Goal: Task Accomplishment & Management: Use online tool/utility

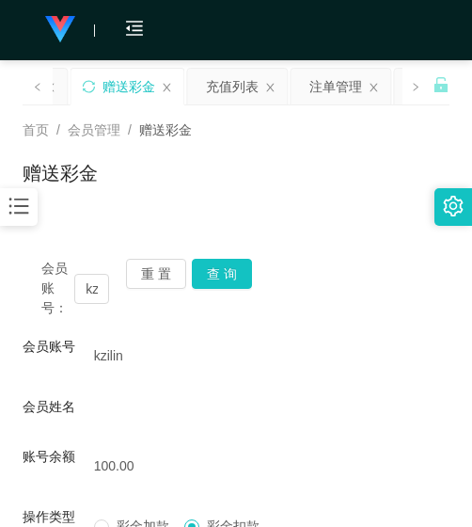
scroll to position [79, 0]
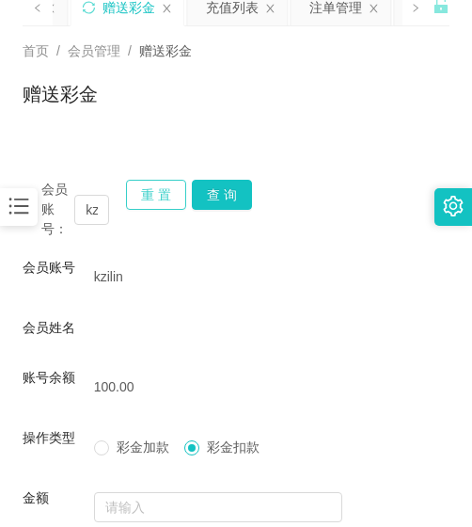
click at [156, 190] on button "重 置" at bounding box center [156, 195] width 60 height 30
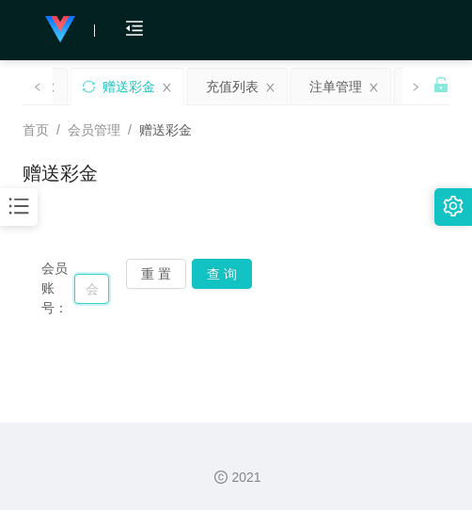
click at [101, 281] on input "text" at bounding box center [91, 289] width 35 height 30
paste input "0143171515"
type input "0143171515"
click at [208, 280] on button "查 询" at bounding box center [222, 274] width 60 height 30
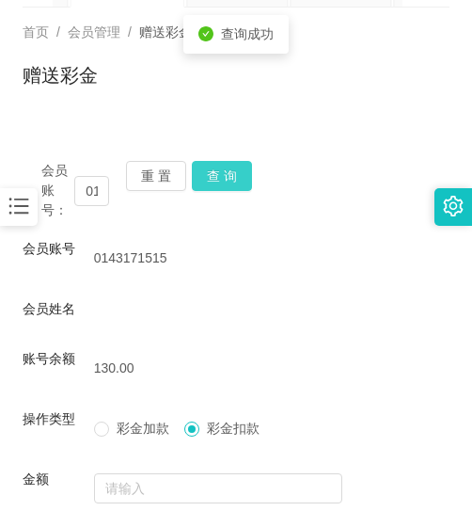
scroll to position [267, 0]
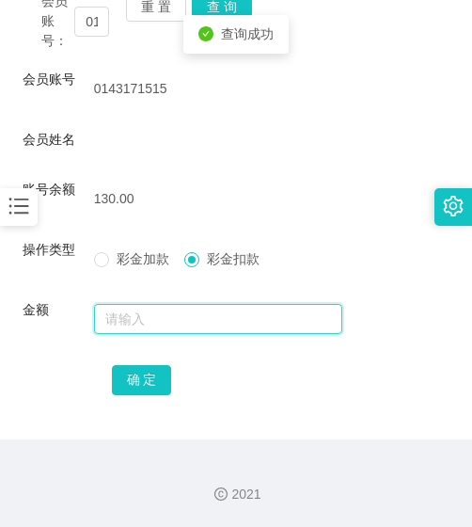
click at [181, 327] on input "text" at bounding box center [218, 319] width 249 height 30
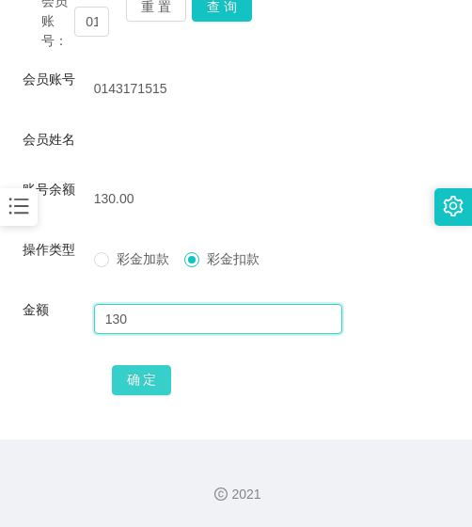
type input "130"
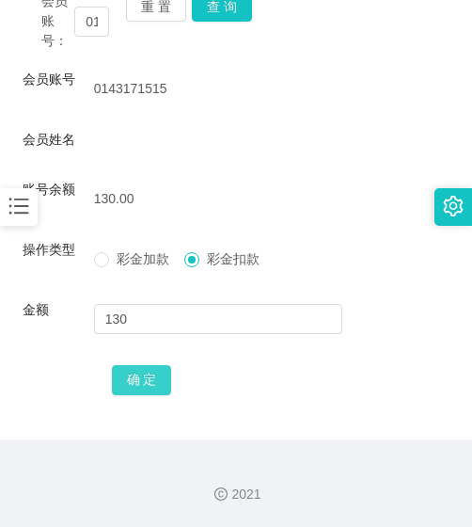
click at [124, 380] on button "确 定" at bounding box center [142, 380] width 60 height 30
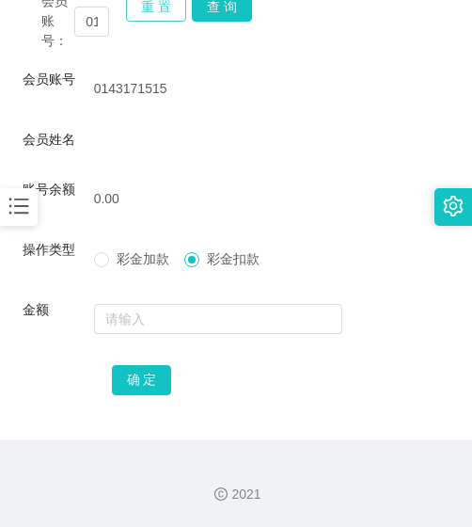
click at [152, 10] on button "重 置" at bounding box center [156, 7] width 60 height 30
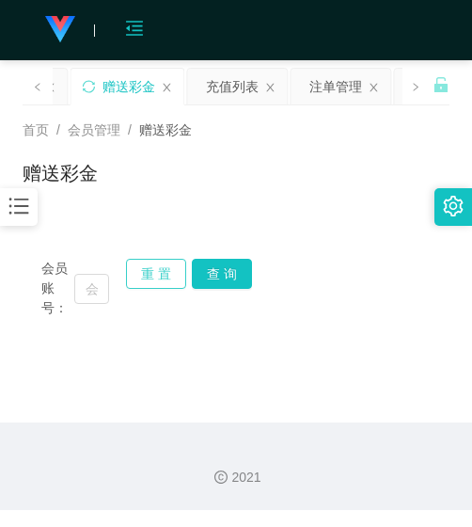
scroll to position [0, 0]
click at [99, 290] on input "text" at bounding box center [91, 289] width 35 height 30
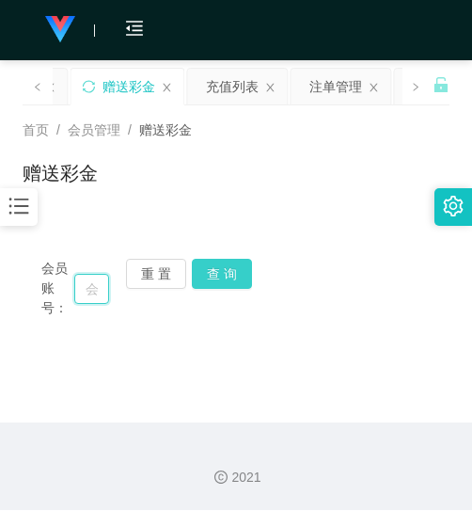
paste input "Alk"
type input "Alk"
click at [224, 270] on button "查 询" at bounding box center [222, 274] width 60 height 30
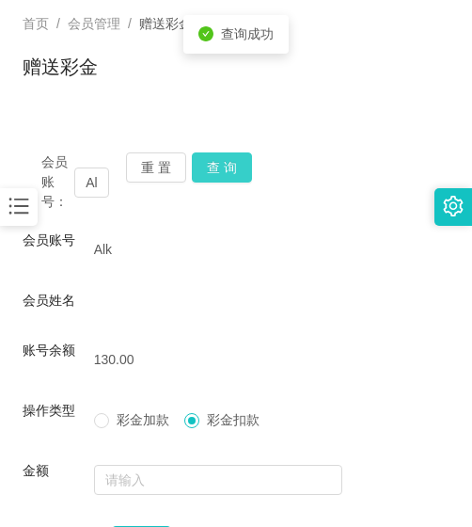
scroll to position [267, 0]
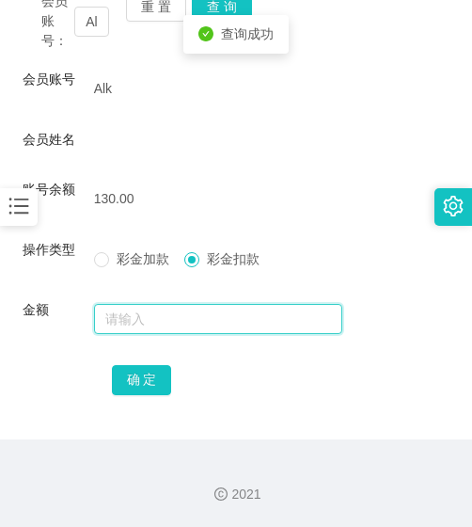
click at [187, 314] on input "text" at bounding box center [218, 319] width 249 height 30
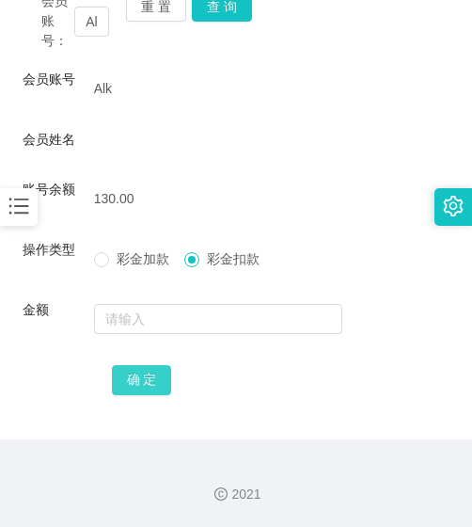
click at [152, 383] on button "确 定" at bounding box center [142, 380] width 60 height 30
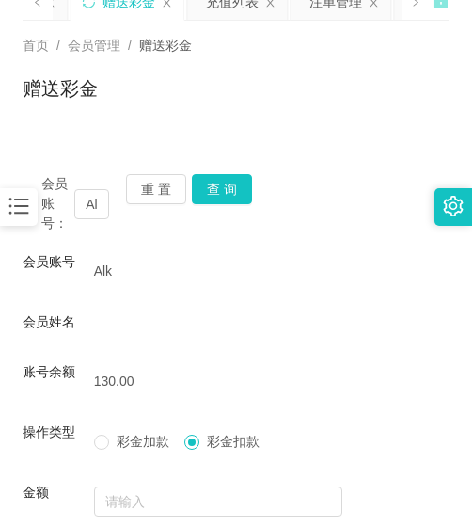
scroll to position [79, 0]
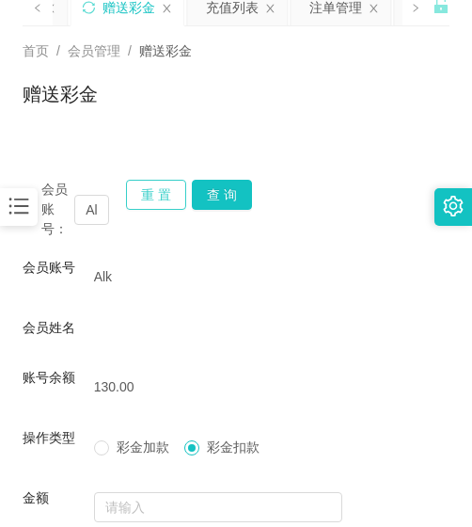
click at [154, 193] on button "重 置" at bounding box center [156, 195] width 60 height 30
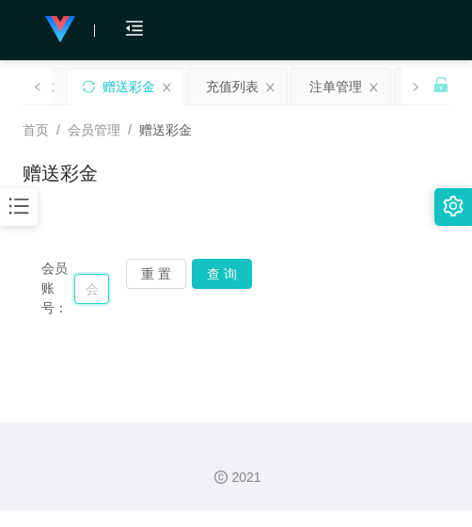
click at [102, 289] on input "text" at bounding box center [91, 289] width 35 height 30
paste input "2126"
type input "2126"
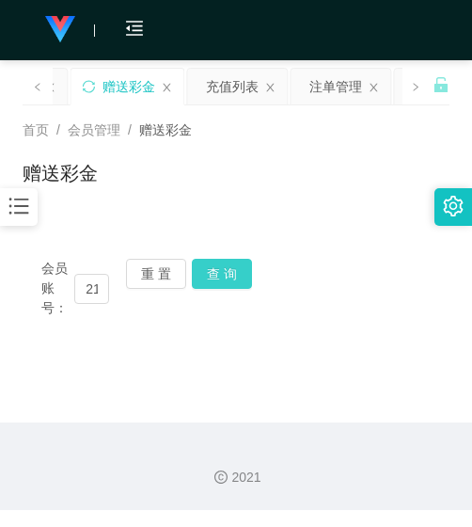
click at [202, 275] on button "查 询" at bounding box center [222, 274] width 60 height 30
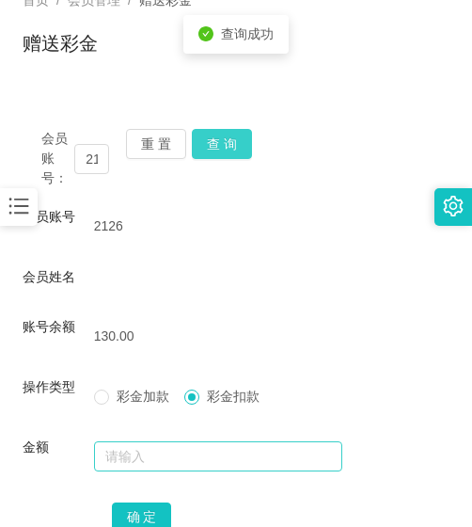
scroll to position [267, 0]
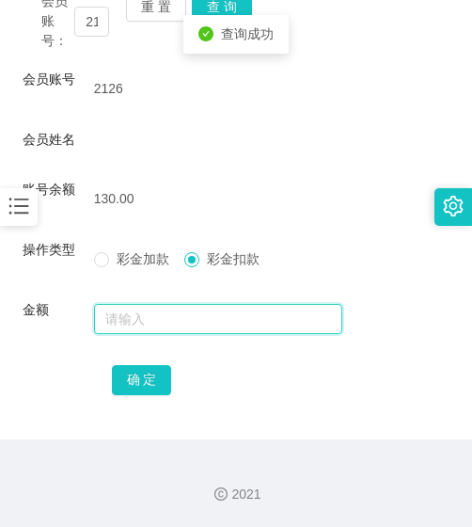
click at [169, 314] on input "text" at bounding box center [218, 319] width 249 height 30
type input "130"
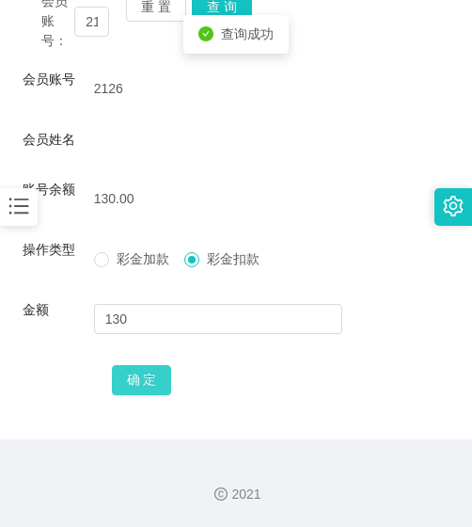
click at [135, 382] on button "确 定" at bounding box center [142, 380] width 60 height 30
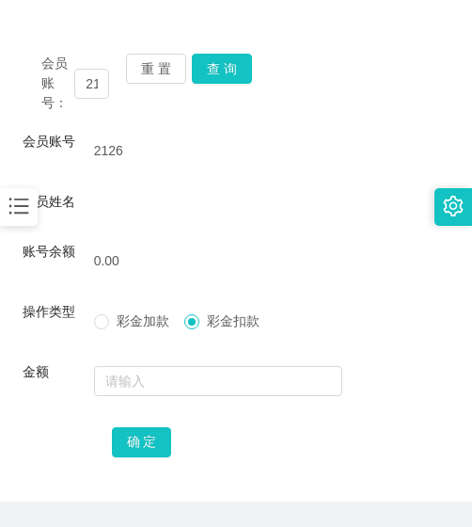
scroll to position [79, 0]
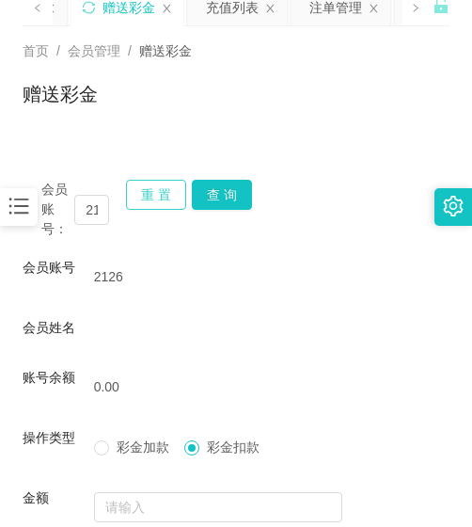
click at [147, 196] on button "重 置" at bounding box center [156, 195] width 60 height 30
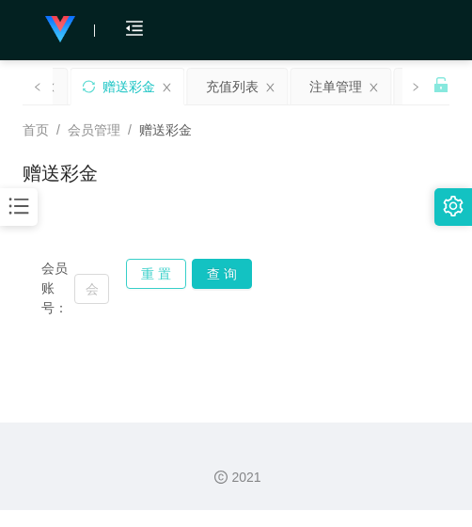
scroll to position [0, 0]
click at [97, 291] on input "text" at bounding box center [91, 289] width 35 height 30
paste input "0134565328"
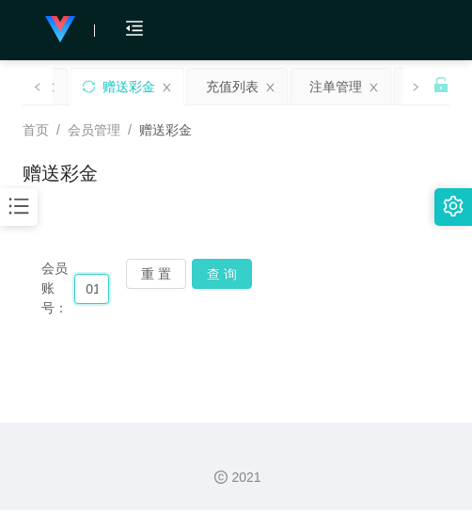
scroll to position [0, 59]
type input "0134565328"
click at [221, 273] on button "查 询" at bounding box center [222, 274] width 60 height 30
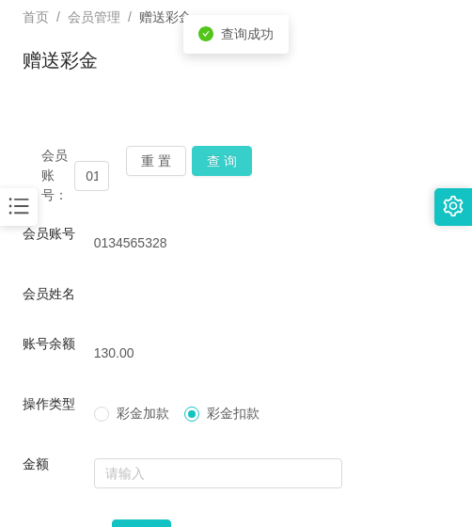
scroll to position [267, 0]
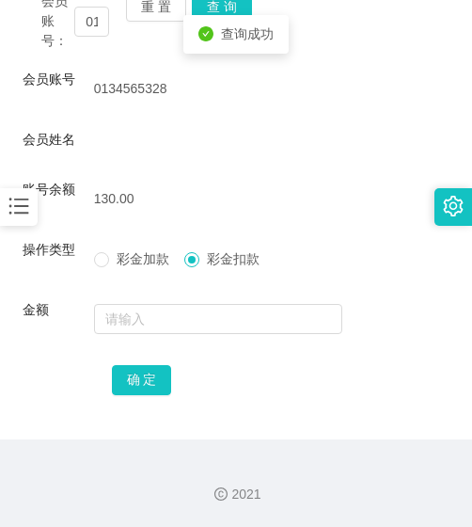
click at [196, 302] on div at bounding box center [218, 319] width 249 height 38
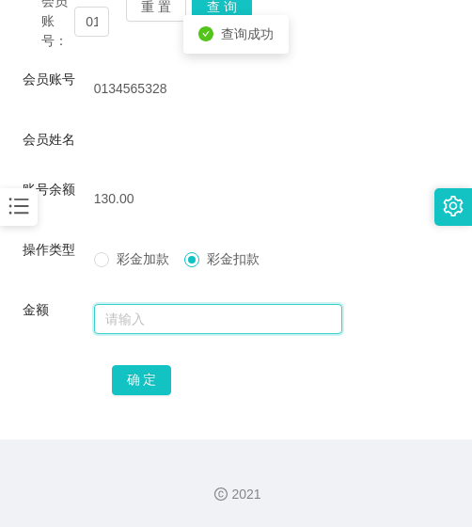
click at [192, 313] on input "text" at bounding box center [218, 319] width 249 height 30
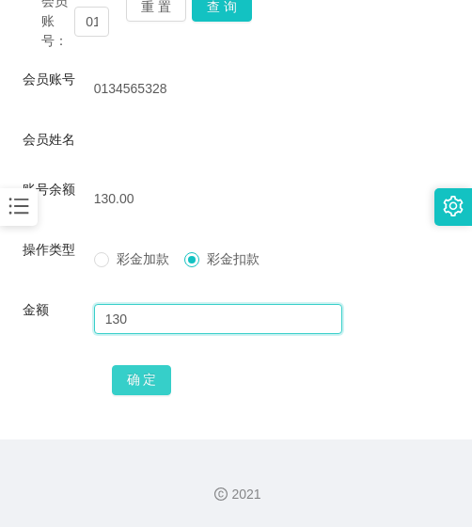
type input "130"
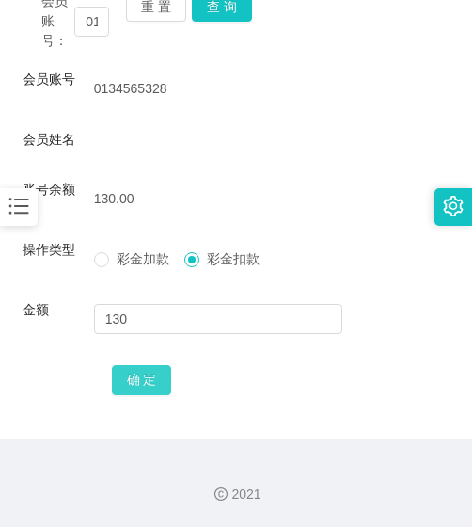
click at [152, 392] on button "确 定" at bounding box center [142, 380] width 60 height 30
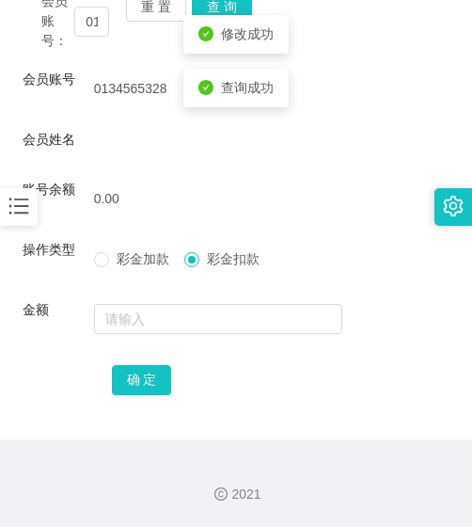
click at [88, 417] on div "会员账号： 0134565328 重 置 查 询 会员账号 0134565328 会员姓名 账号余额 0.00 操作类型 彩金加款 彩金扣款 金额 确 定" at bounding box center [236, 206] width 427 height 466
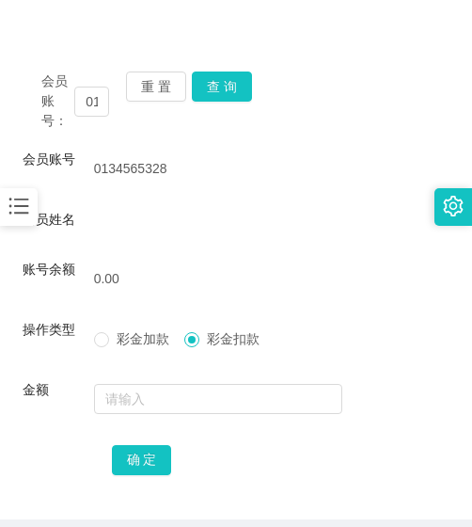
scroll to position [0, 0]
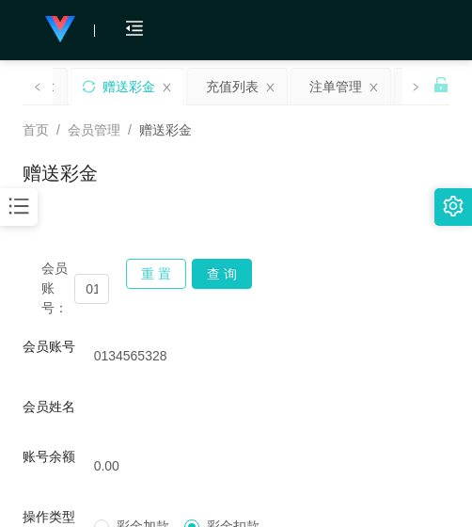
click at [151, 271] on button "重 置" at bounding box center [156, 274] width 60 height 30
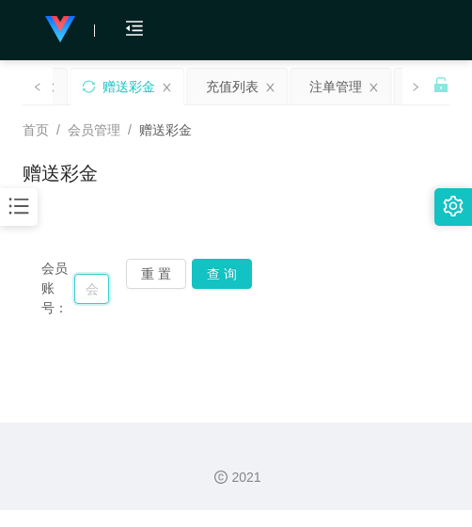
click at [93, 295] on input "text" at bounding box center [91, 289] width 35 height 30
paste input "kzilin"
type input "kzilin"
click at [215, 272] on button "查 询" at bounding box center [222, 274] width 60 height 30
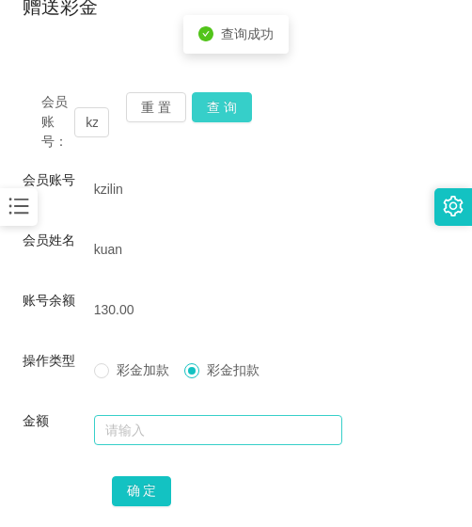
scroll to position [277, 0]
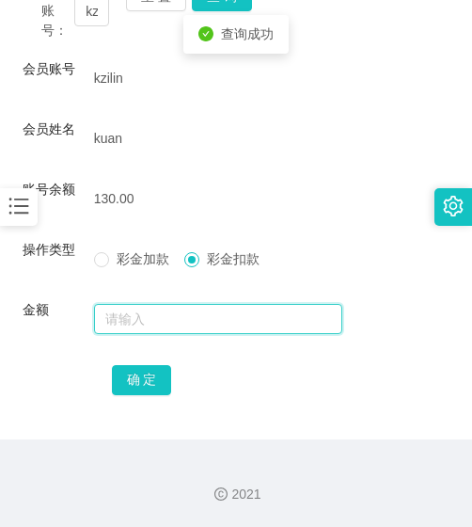
click at [164, 322] on input "text" at bounding box center [218, 319] width 249 height 30
type input "130"
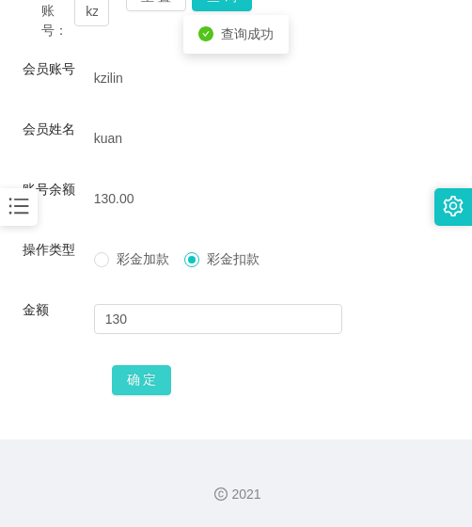
click at [152, 371] on button "确 定" at bounding box center [142, 380] width 60 height 30
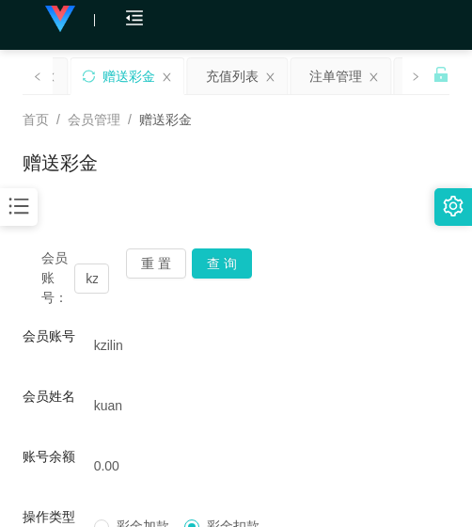
scroll to position [0, 0]
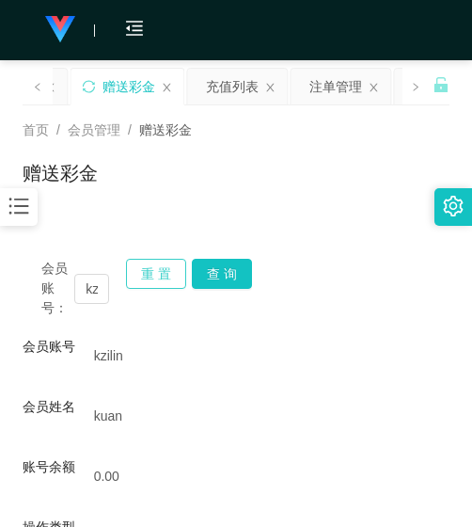
drag, startPoint x: 160, startPoint y: 271, endPoint x: 142, endPoint y: 292, distance: 28.0
click at [160, 272] on button "重 置" at bounding box center [156, 274] width 60 height 30
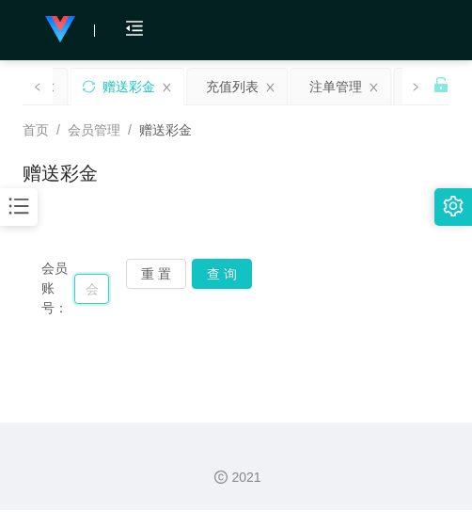
click at [84, 288] on input "text" at bounding box center [91, 289] width 35 height 30
paste input "0143213691"
type input "0143213691"
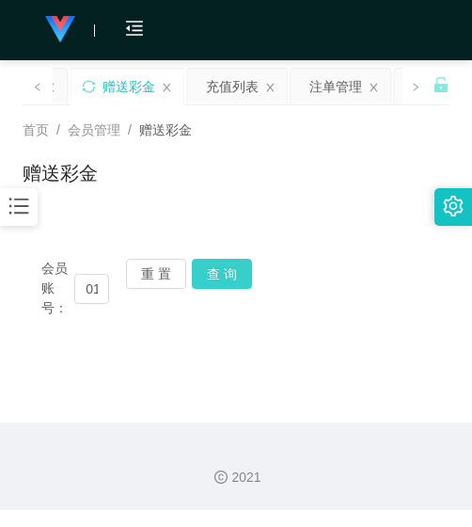
click at [219, 265] on button "查 询" at bounding box center [222, 274] width 60 height 30
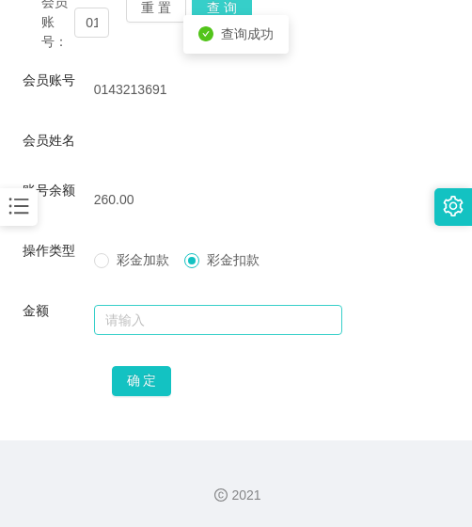
scroll to position [267, 0]
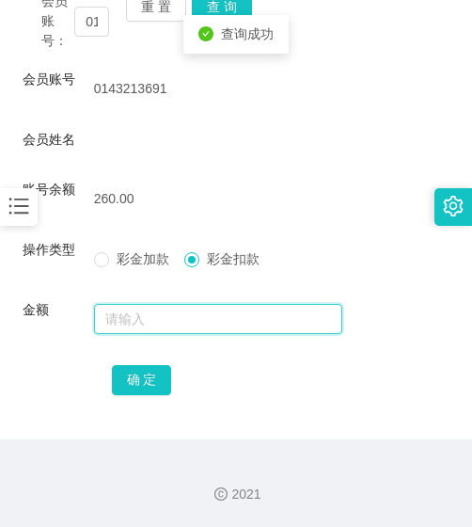
click at [195, 320] on input "text" at bounding box center [218, 319] width 249 height 30
type input "260"
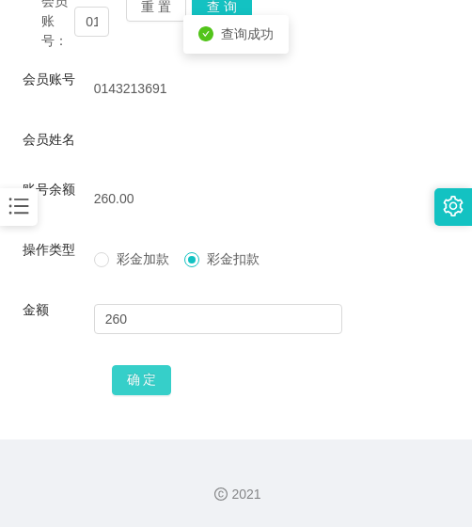
click at [129, 391] on button "确 定" at bounding box center [142, 380] width 60 height 30
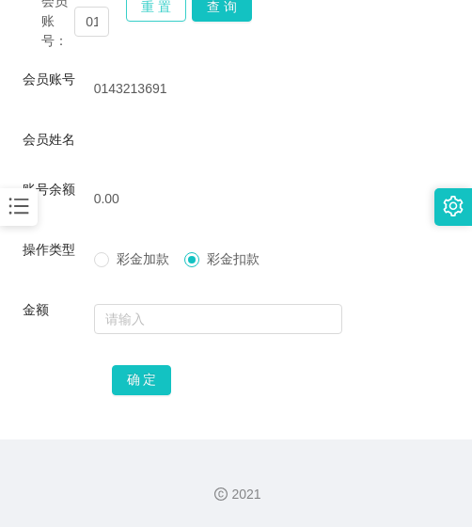
click at [146, 15] on button "重 置" at bounding box center [156, 7] width 60 height 30
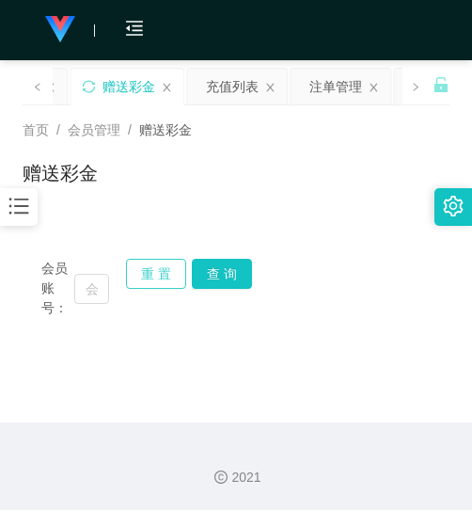
scroll to position [0, 0]
click at [89, 282] on input "text" at bounding box center [91, 289] width 35 height 30
paste input "Juan1995"
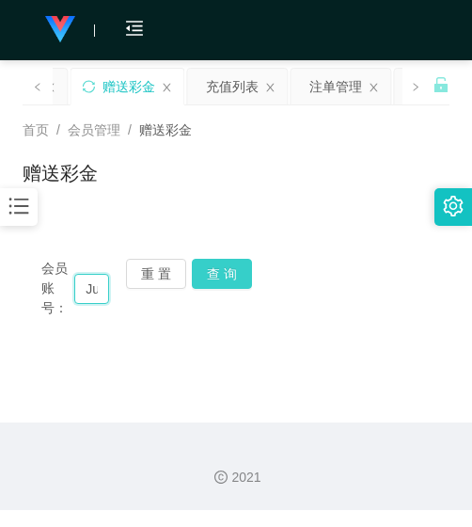
scroll to position [0, 43]
type input "Juan1995"
click at [201, 265] on button "查 询" at bounding box center [222, 274] width 60 height 30
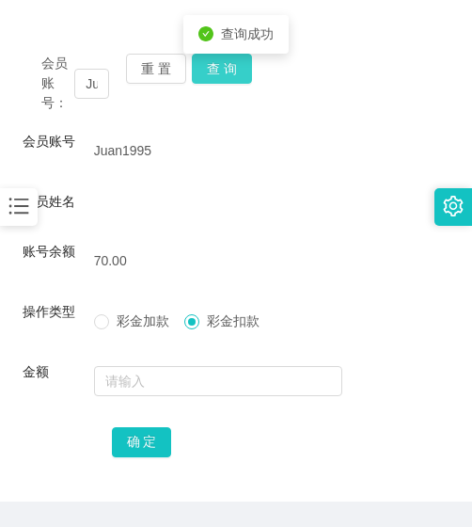
scroll to position [267, 0]
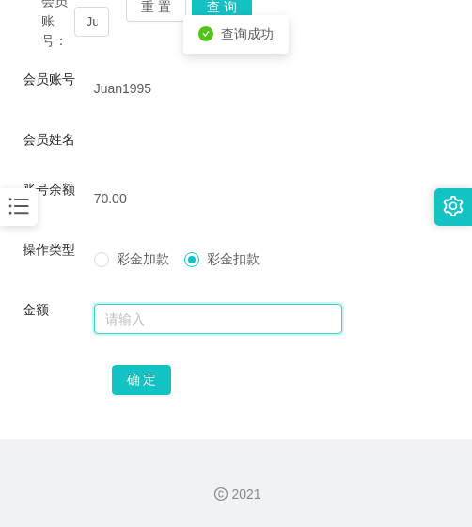
click at [184, 317] on input "text" at bounding box center [218, 319] width 249 height 30
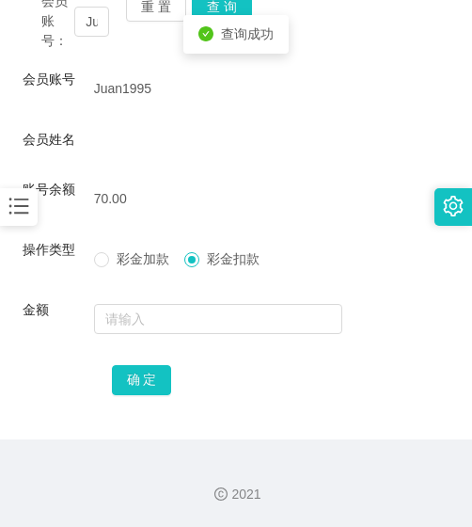
click at [166, 141] on div "会员姓名" at bounding box center [236, 143] width 427 height 27
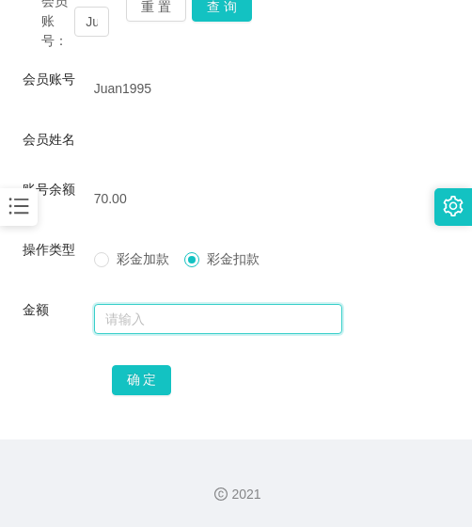
click at [149, 319] on input "text" at bounding box center [218, 319] width 249 height 30
type input "70"
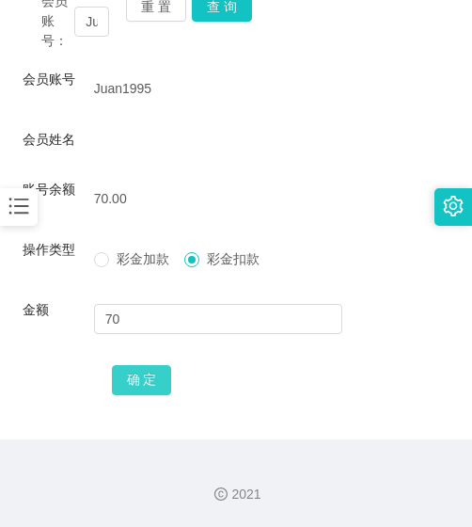
click at [156, 379] on button "确 定" at bounding box center [142, 380] width 60 height 30
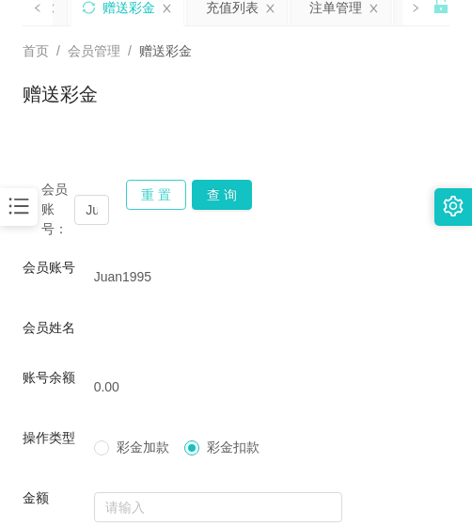
click at [167, 182] on button "重 置" at bounding box center [156, 195] width 60 height 30
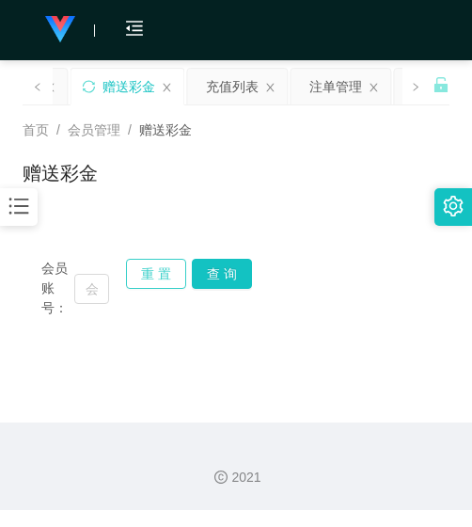
scroll to position [0, 0]
click at [98, 294] on input "text" at bounding box center [91, 289] width 35 height 30
paste input "Juan1995"
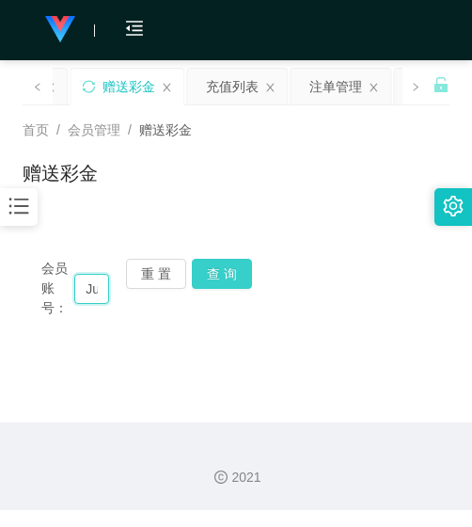
scroll to position [0, 43]
type input "Juan1995"
click at [228, 268] on button "查 询" at bounding box center [222, 274] width 60 height 30
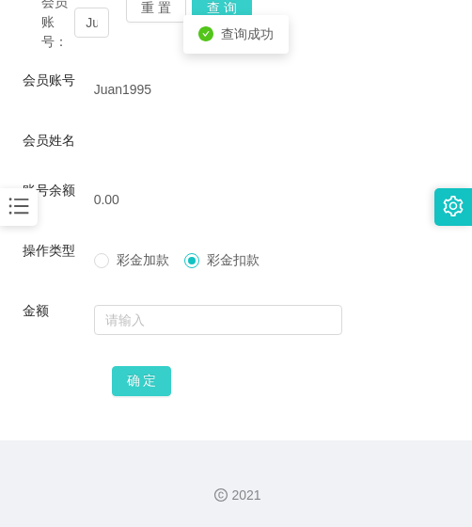
scroll to position [267, 0]
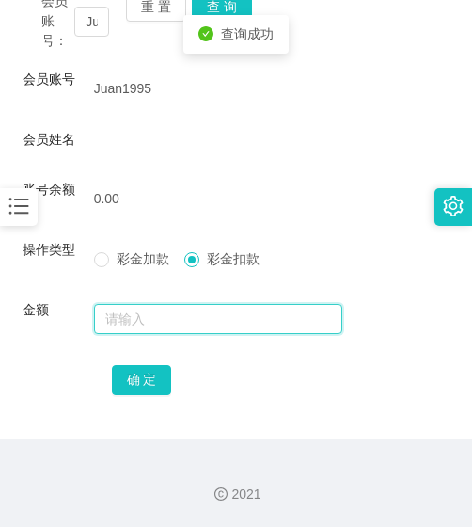
click at [147, 314] on input "text" at bounding box center [218, 319] width 249 height 30
click at [165, 318] on input "text" at bounding box center [218, 319] width 249 height 30
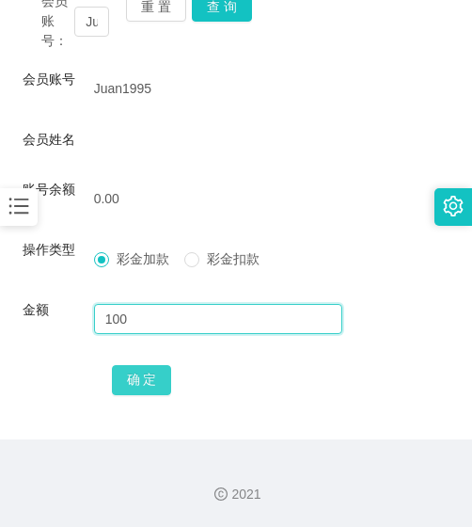
type input "100"
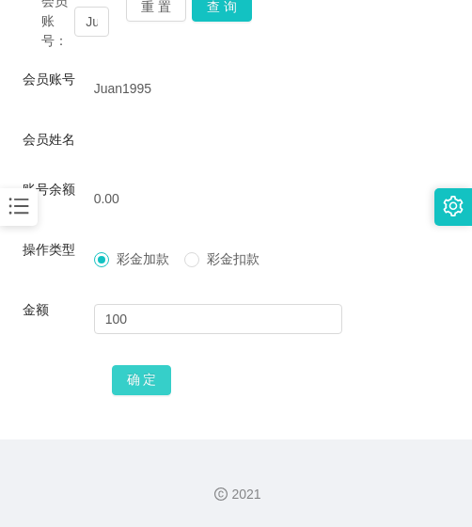
click at [150, 377] on button "确 定" at bounding box center [142, 380] width 60 height 30
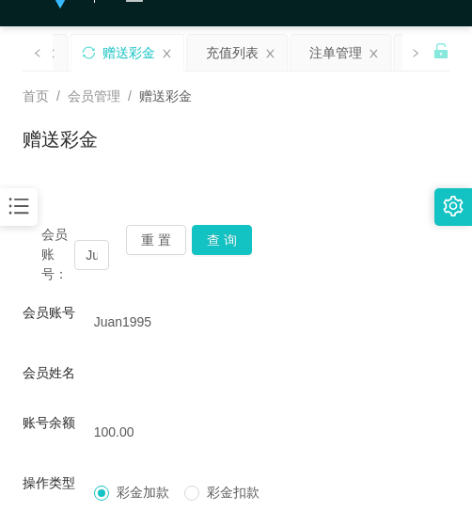
scroll to position [0, 0]
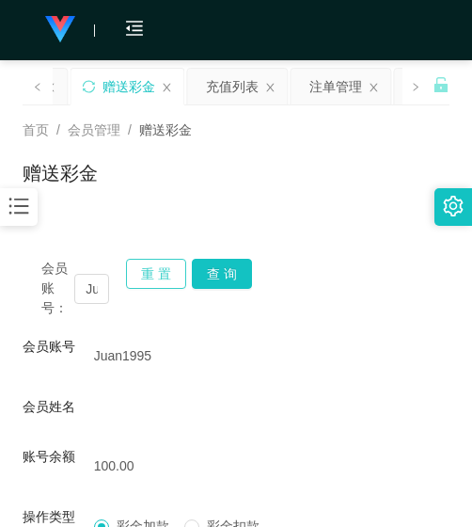
click at [175, 263] on button "重 置" at bounding box center [156, 274] width 60 height 30
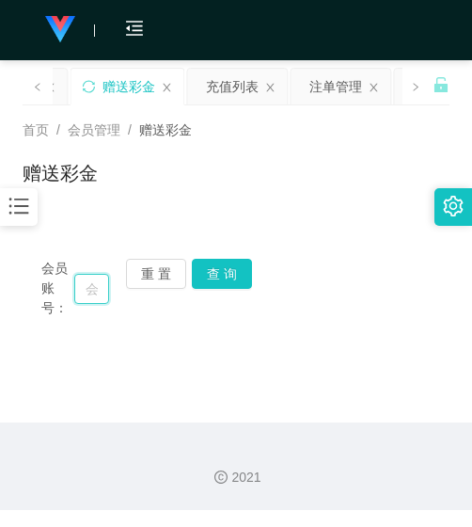
click at [82, 289] on input "text" at bounding box center [91, 289] width 35 height 30
paste input "Jimmy0303"
type input "Jimmy0303"
click at [241, 272] on button "查 询" at bounding box center [222, 274] width 60 height 30
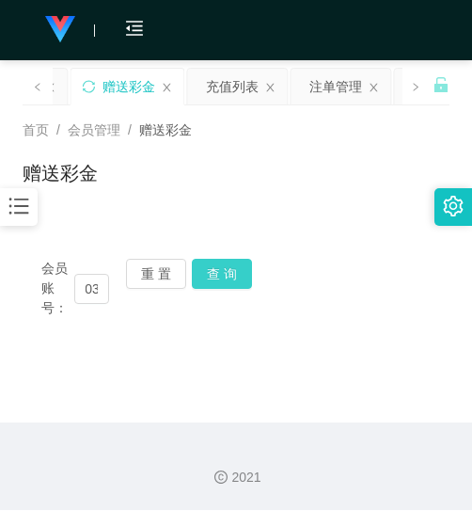
scroll to position [0, 0]
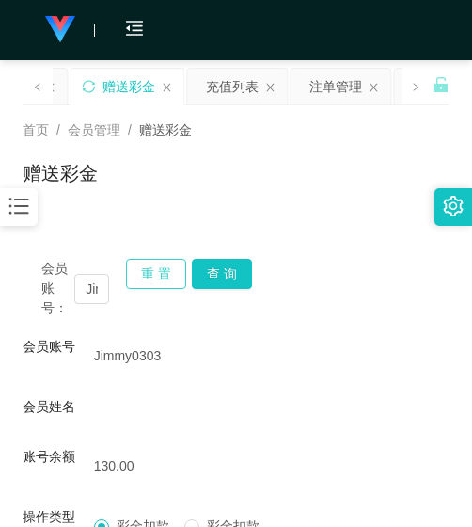
click at [155, 273] on button "重 置" at bounding box center [156, 274] width 60 height 30
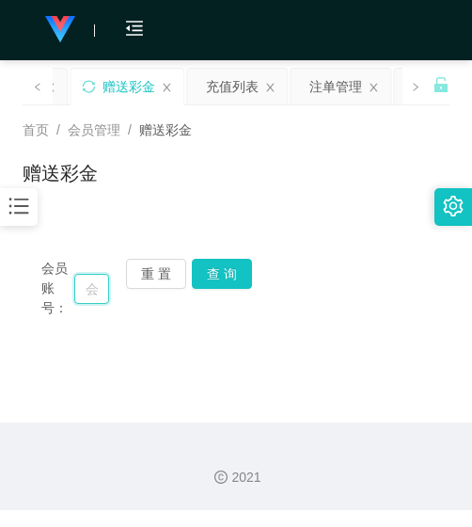
click at [81, 288] on input "text" at bounding box center [91, 289] width 35 height 30
paste input "Jimmy0303"
type input "Jimmy0303"
click at [212, 274] on button "查 询" at bounding box center [222, 274] width 60 height 30
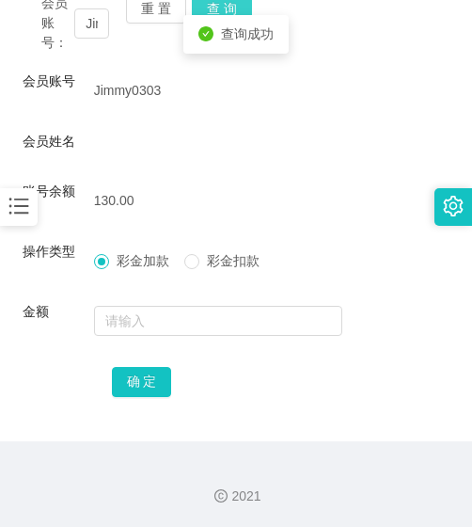
scroll to position [267, 0]
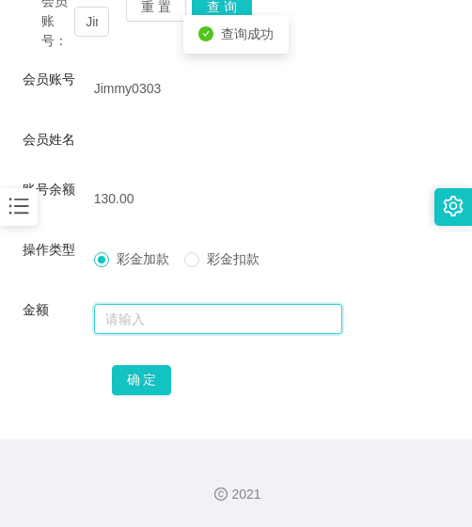
click at [185, 327] on input "text" at bounding box center [218, 319] width 249 height 30
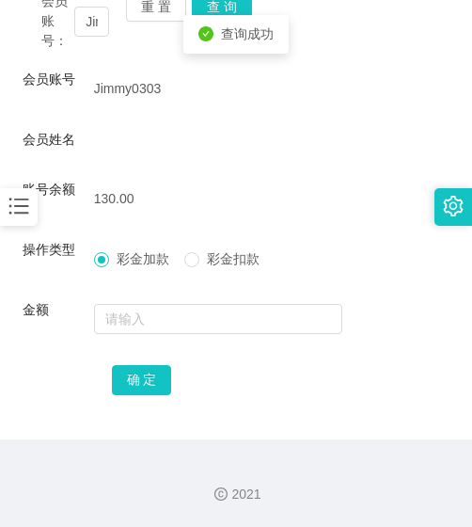
click at [202, 257] on span "彩金扣款" at bounding box center [233, 258] width 68 height 15
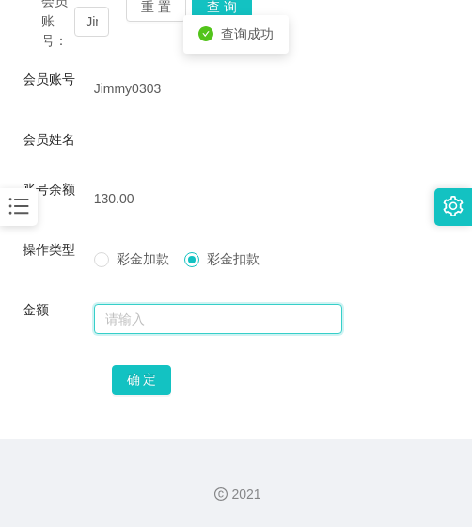
click at [175, 307] on input "text" at bounding box center [218, 319] width 249 height 30
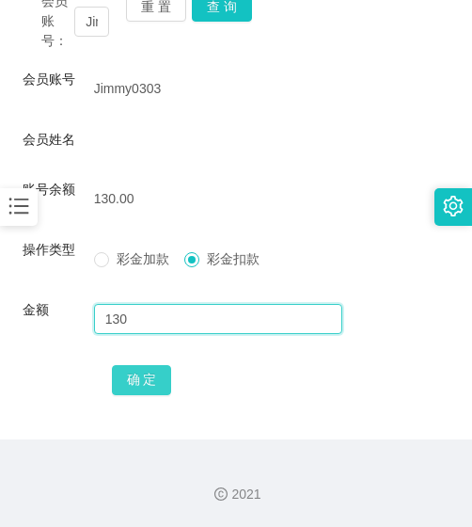
type input "130"
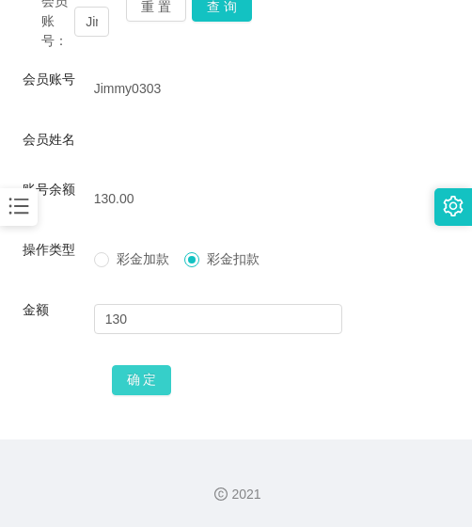
click at [142, 367] on button "确 定" at bounding box center [142, 380] width 60 height 30
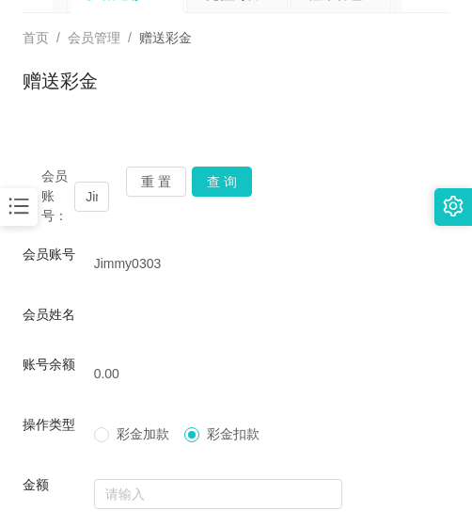
scroll to position [79, 0]
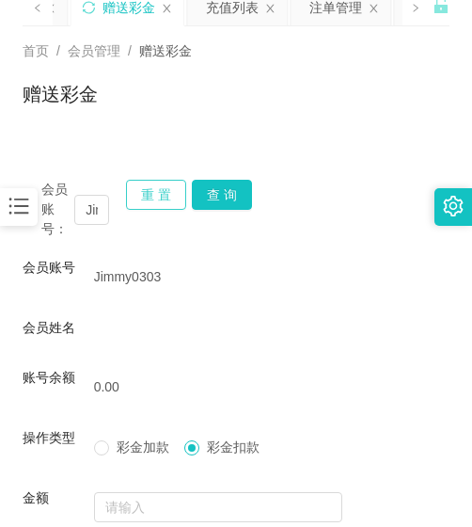
click at [169, 199] on button "重 置" at bounding box center [156, 195] width 60 height 30
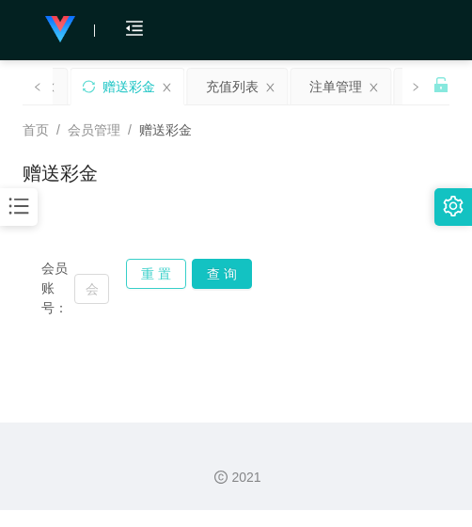
scroll to position [0, 0]
click at [95, 293] on input "text" at bounding box center [91, 289] width 35 height 30
paste input "rachael00"
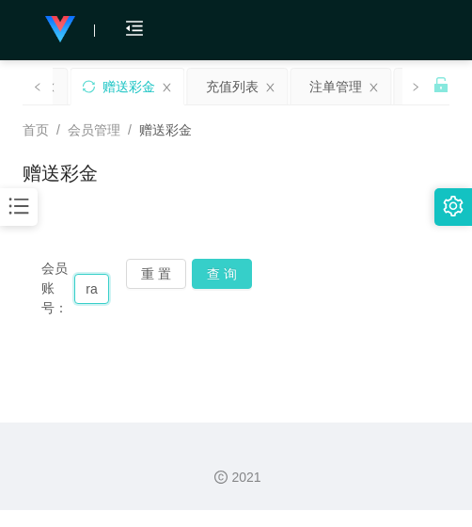
scroll to position [0, 44]
type input "rachael00"
click at [245, 257] on div "会员账号： rachael00 重 置 查 询 会员账号 Jimmy0303 会员姓名 账号余额 0.00 操作类型 彩金加款 彩金扣款 金额 确 定" at bounding box center [236, 288] width 427 height 97
click at [228, 275] on button "查 询" at bounding box center [222, 274] width 60 height 30
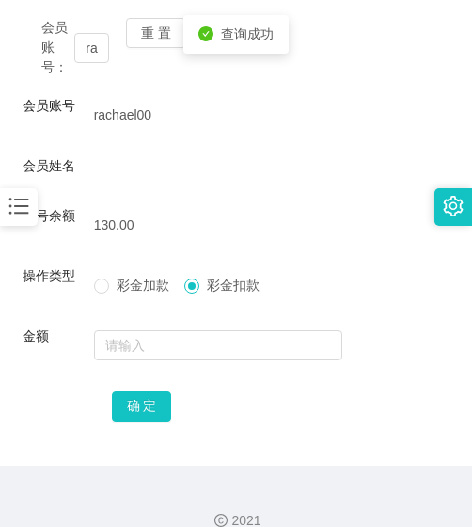
scroll to position [267, 0]
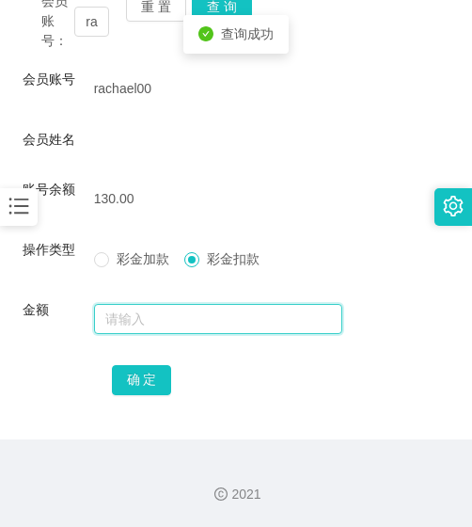
click at [175, 327] on input "text" at bounding box center [218, 319] width 249 height 30
type input "130"
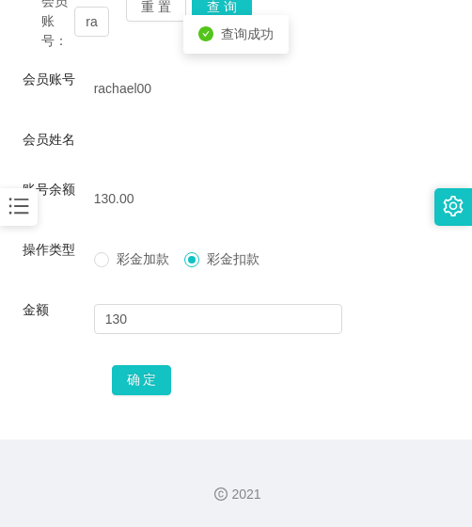
click at [107, 374] on div "确 定" at bounding box center [236, 379] width 427 height 38
click at [151, 399] on div "会员账号： rachael00 重 置 查 询 会员账号 rachael00 会员姓名 账号余额 130.00 操作类型 彩金加款 彩金扣款 金额 130 确…" at bounding box center [236, 206] width 427 height 466
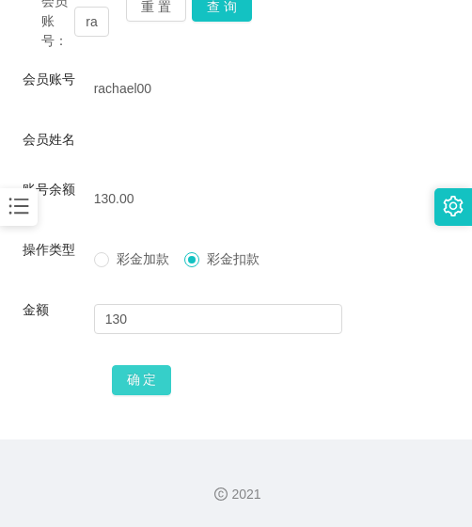
click at [143, 382] on button "确 定" at bounding box center [142, 380] width 60 height 30
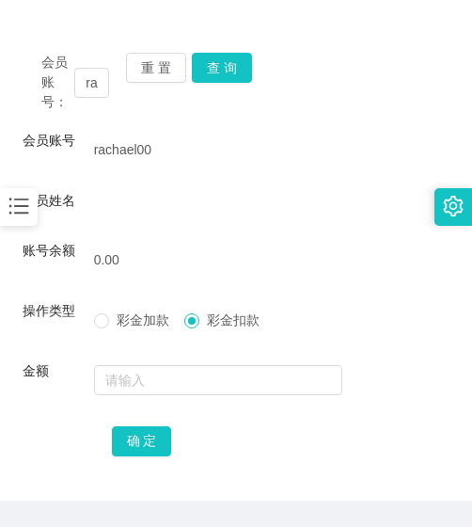
scroll to position [173, 0]
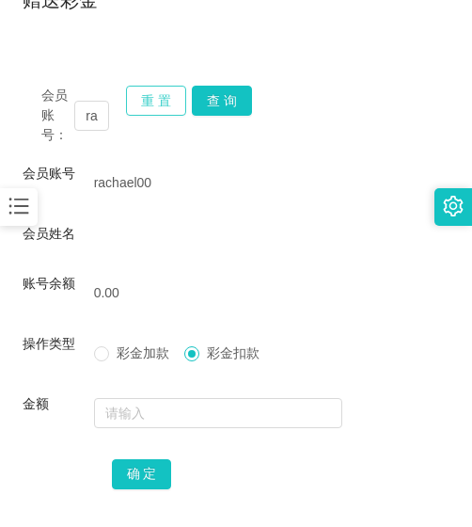
click at [147, 104] on button "重 置" at bounding box center [156, 101] width 60 height 30
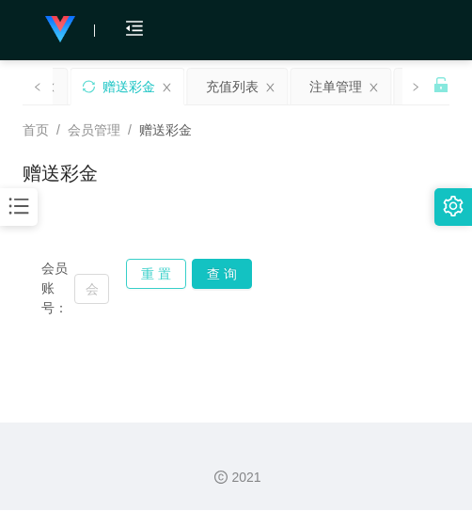
scroll to position [0, 0]
click at [102, 287] on input "text" at bounding box center [91, 289] width 35 height 30
paste input "1234567777798"
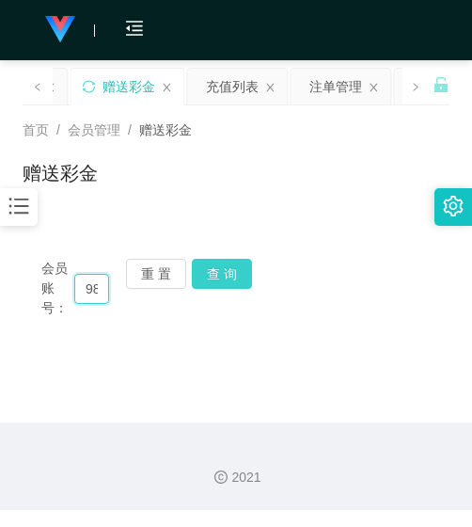
type input "1234567777798"
click at [216, 276] on button "查 询" at bounding box center [222, 274] width 60 height 30
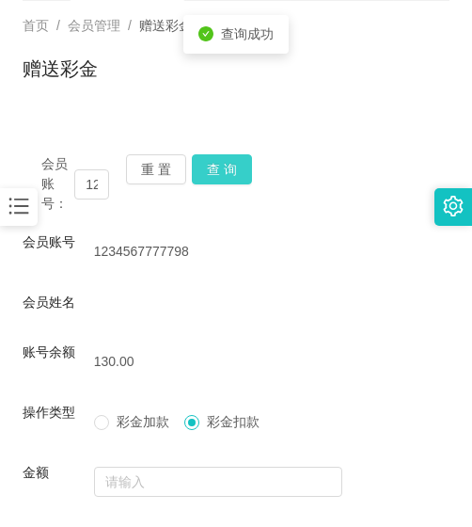
scroll to position [267, 0]
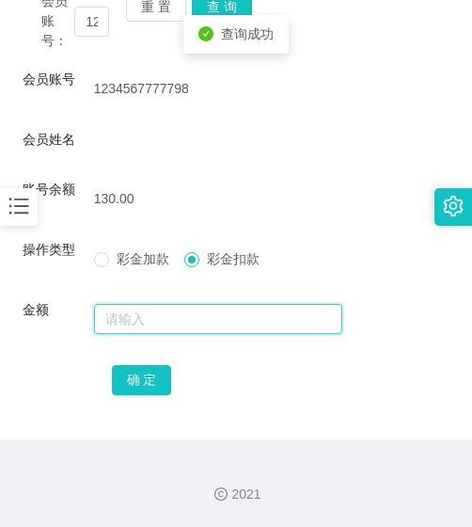
click at [171, 321] on input "text" at bounding box center [218, 319] width 249 height 30
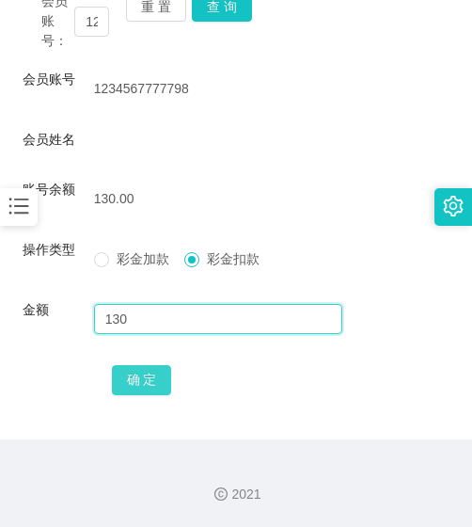
type input "130"
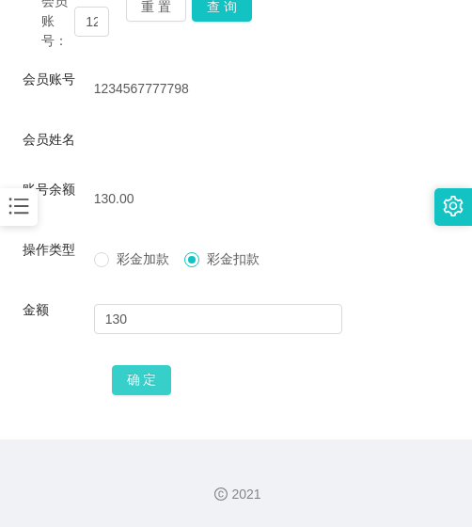
click at [155, 376] on button "确 定" at bounding box center [142, 380] width 60 height 30
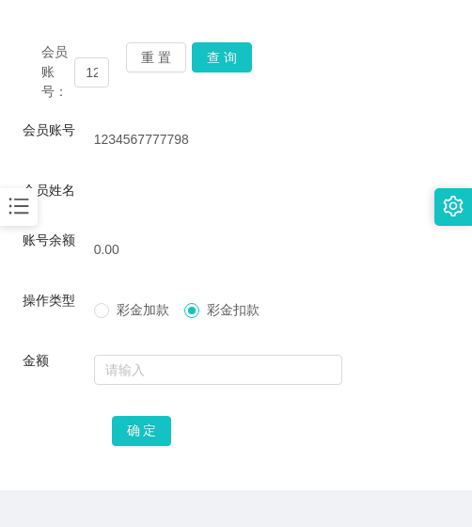
scroll to position [173, 0]
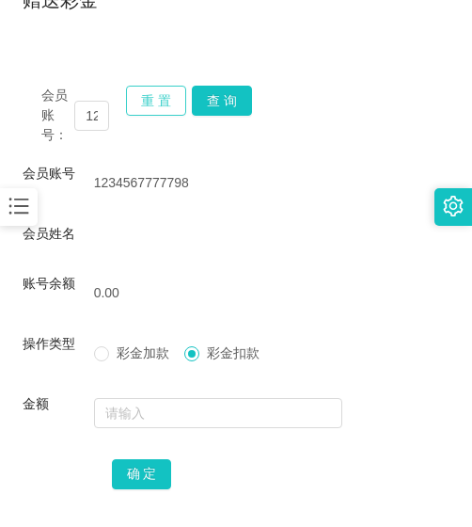
drag, startPoint x: 152, startPoint y: 103, endPoint x: 134, endPoint y: 117, distance: 22.2
click at [152, 103] on button "重 置" at bounding box center [156, 101] width 60 height 30
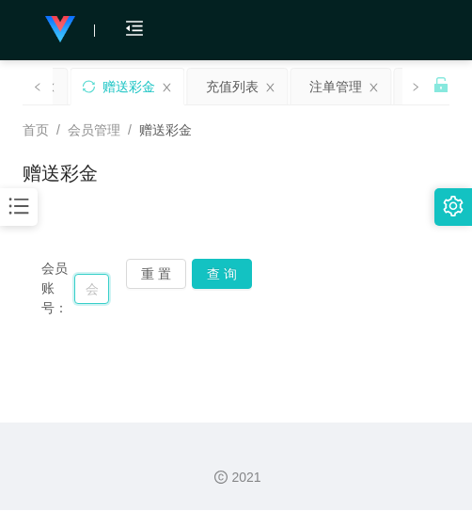
click at [92, 281] on input "text" at bounding box center [91, 289] width 35 height 30
paste input "0175677830"
type input "0175677830"
click at [216, 265] on button "查 询" at bounding box center [222, 274] width 60 height 30
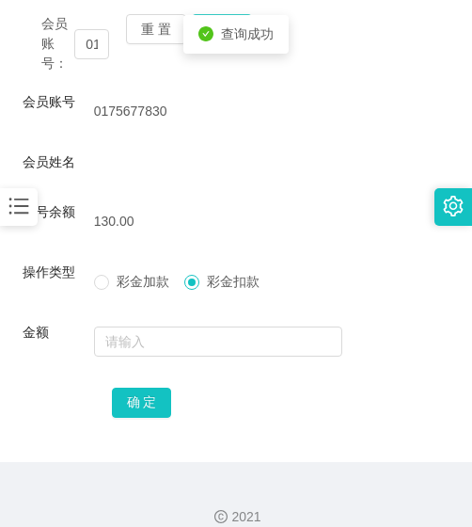
scroll to position [267, 0]
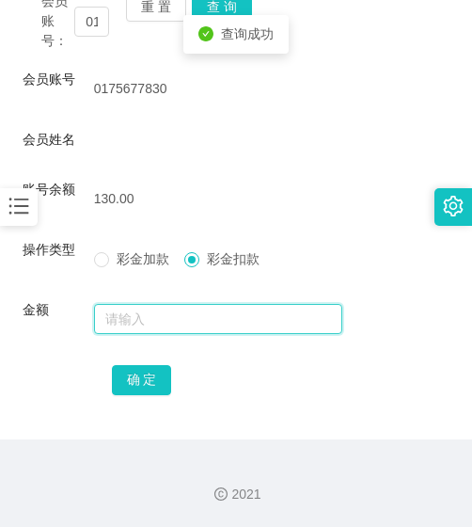
click at [165, 322] on input "text" at bounding box center [218, 319] width 249 height 30
type input "130"
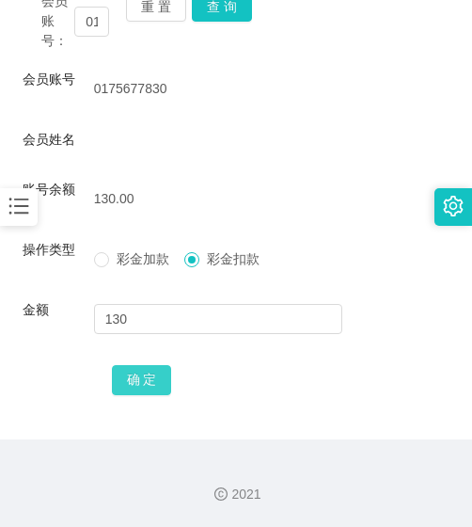
click at [143, 384] on button "确 定" at bounding box center [142, 380] width 60 height 30
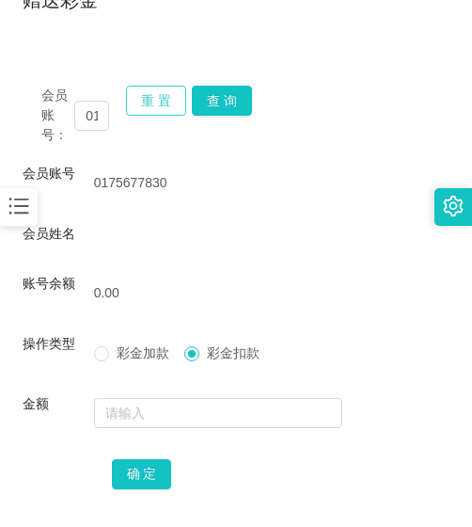
click at [166, 108] on button "重 置" at bounding box center [156, 101] width 60 height 30
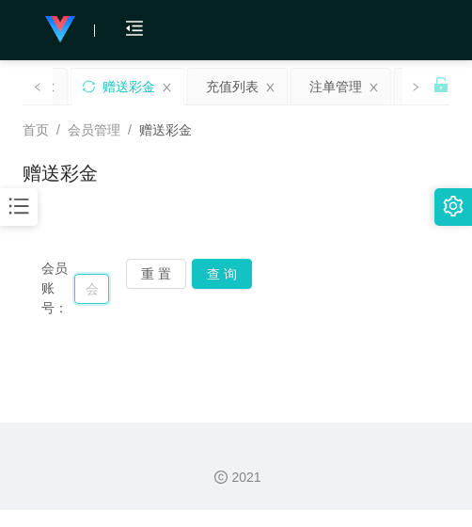
click at [91, 278] on input "text" at bounding box center [91, 289] width 35 height 30
paste input "0177278802"
type input "0177278802"
click at [217, 270] on button "查 询" at bounding box center [222, 274] width 60 height 30
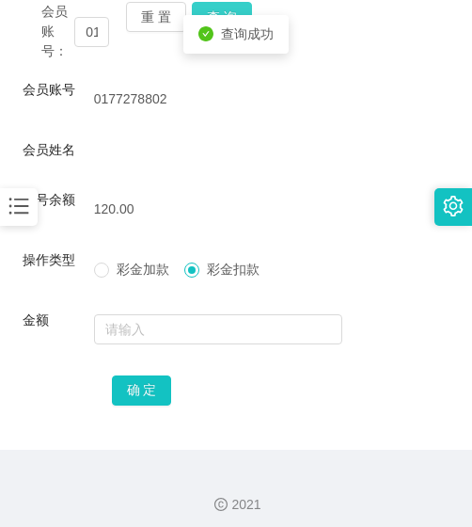
scroll to position [267, 0]
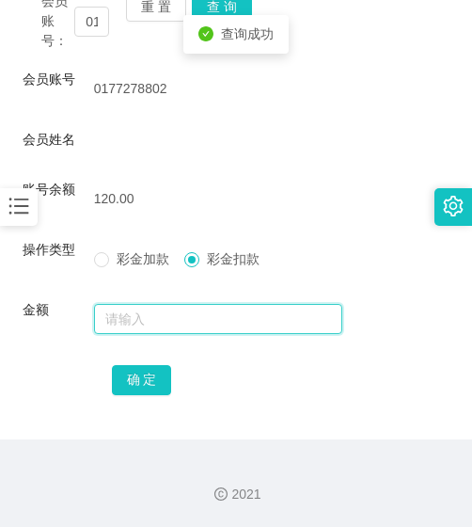
click at [209, 321] on input "text" at bounding box center [218, 319] width 249 height 30
type input "120"
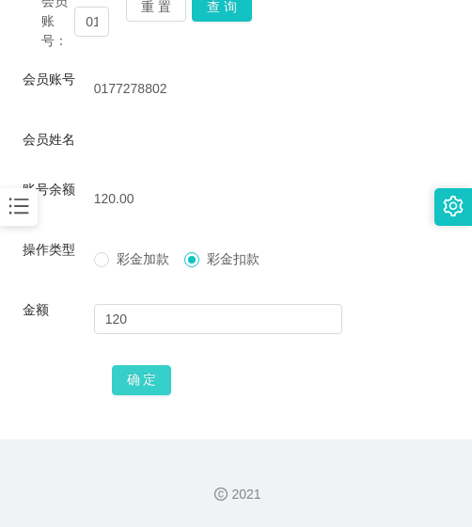
click at [172, 377] on div "确 定" at bounding box center [236, 379] width 249 height 38
click at [159, 380] on button "确 定" at bounding box center [142, 380] width 60 height 30
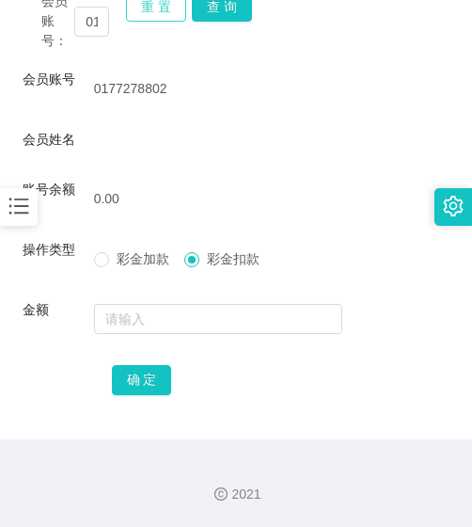
click at [175, 16] on button "重 置" at bounding box center [156, 7] width 60 height 30
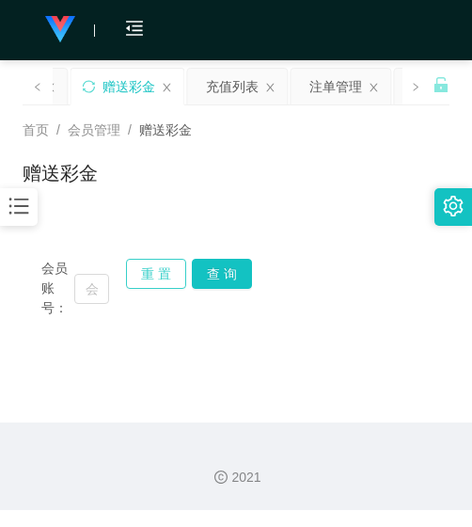
scroll to position [0, 0]
click at [86, 282] on input "text" at bounding box center [91, 289] width 35 height 30
paste input "Jaslyn"
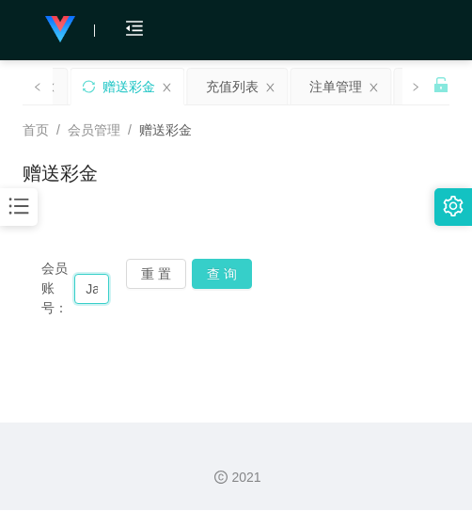
scroll to position [0, 23]
type input "Jaslyn"
click at [223, 277] on button "查 询" at bounding box center [222, 274] width 60 height 30
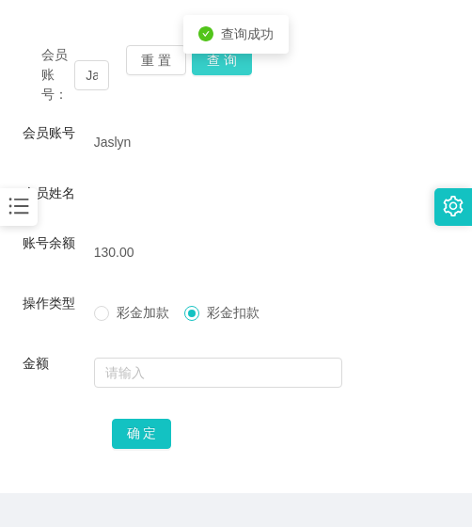
scroll to position [267, 0]
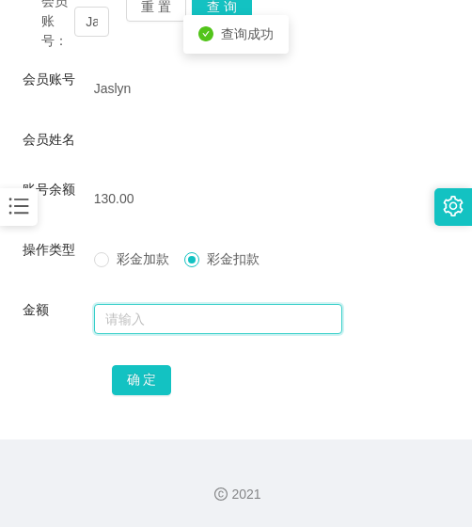
click at [204, 322] on input "text" at bounding box center [218, 319] width 249 height 30
type input "130"
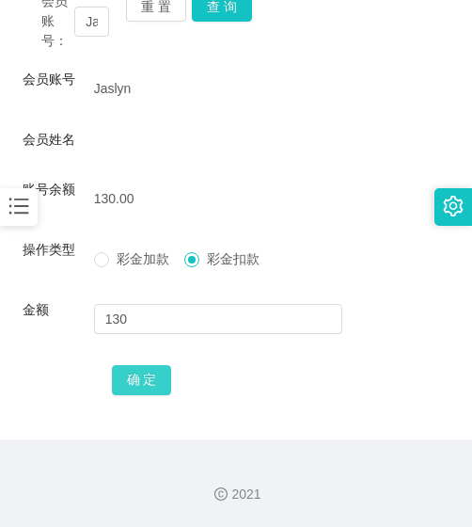
drag, startPoint x: 159, startPoint y: 354, endPoint x: 159, endPoint y: 367, distance: 12.2
click at [159, 364] on form "会员账号 Jaslyn 会员姓名 账号余额 130.00 操作类型 彩金加款 彩金扣款 金额 130 确 定" at bounding box center [236, 234] width 427 height 328
click at [159, 367] on button "确 定" at bounding box center [142, 380] width 60 height 30
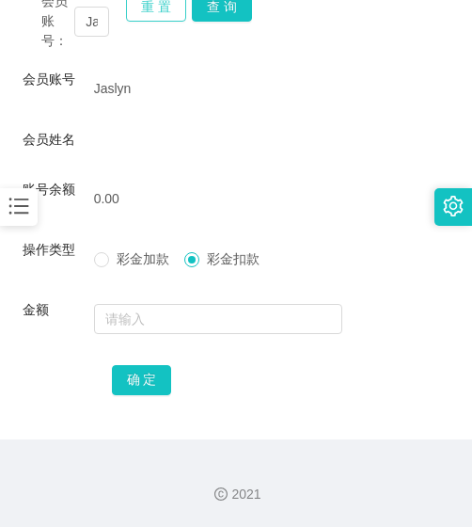
drag, startPoint x: 173, startPoint y: 8, endPoint x: 230, endPoint y: 1, distance: 57.8
click at [173, 8] on button "重 置" at bounding box center [156, 7] width 60 height 30
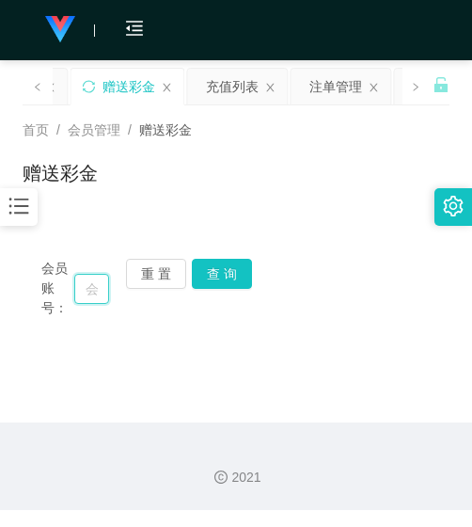
click at [103, 285] on input "text" at bounding box center [91, 289] width 35 height 30
paste input "fong19352160"
type input "fong19352160"
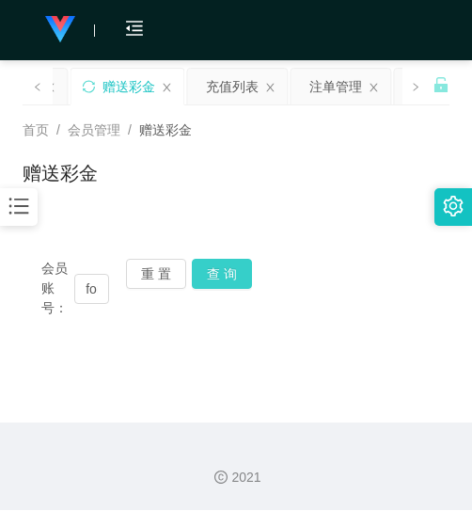
click at [215, 260] on button "查 询" at bounding box center [222, 274] width 60 height 30
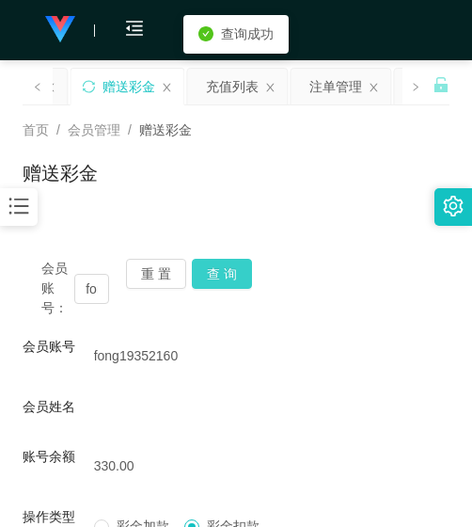
scroll to position [94, 0]
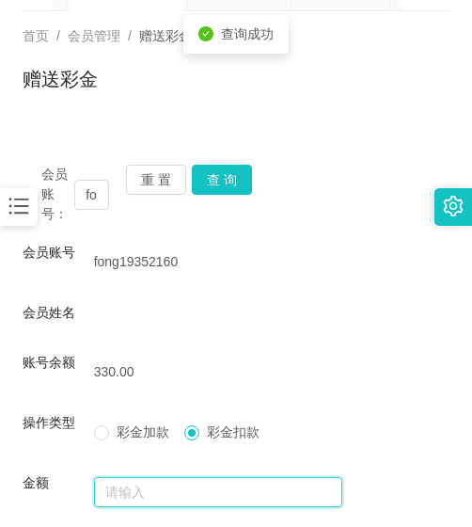
click at [179, 486] on input "text" at bounding box center [218, 492] width 249 height 30
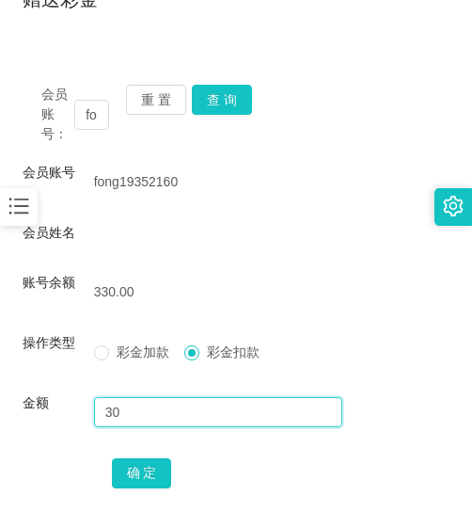
scroll to position [267, 0]
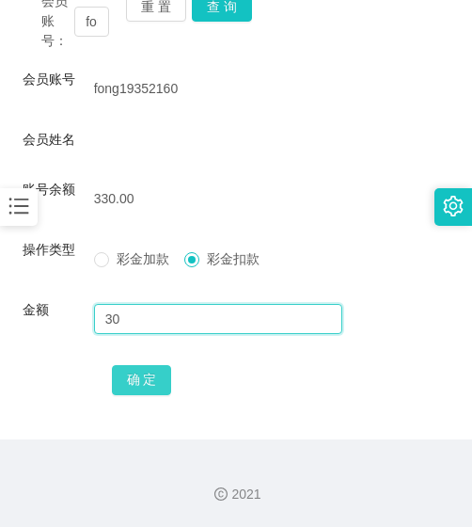
type input "30"
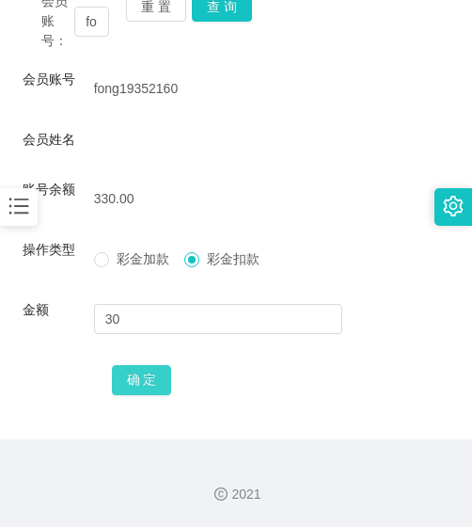
click at [156, 389] on button "确 定" at bounding box center [142, 380] width 60 height 30
click at [163, 11] on button "重 置" at bounding box center [156, 7] width 60 height 30
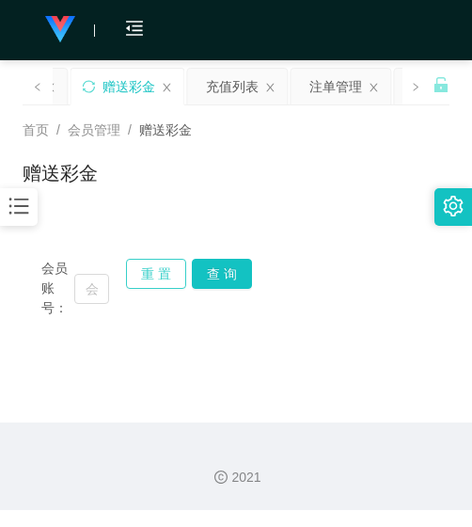
scroll to position [0, 0]
click at [97, 301] on input "text" at bounding box center [91, 289] width 35 height 30
paste input "0143690497"
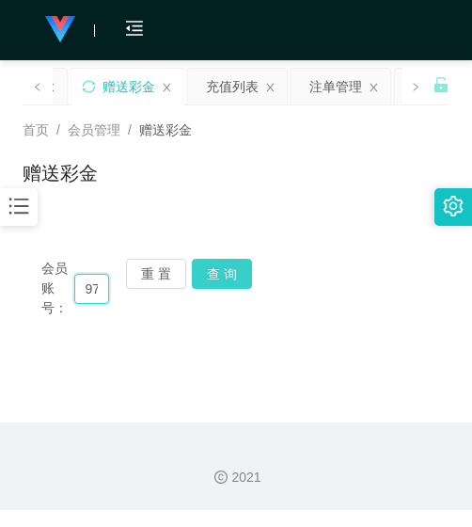
type input "0143690497"
click at [199, 275] on button "查 询" at bounding box center [222, 274] width 60 height 30
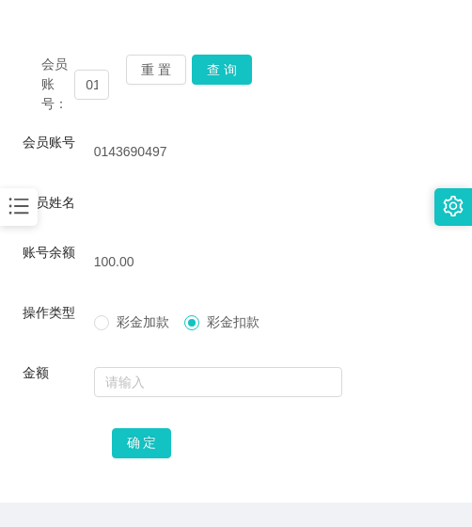
scroll to position [173, 0]
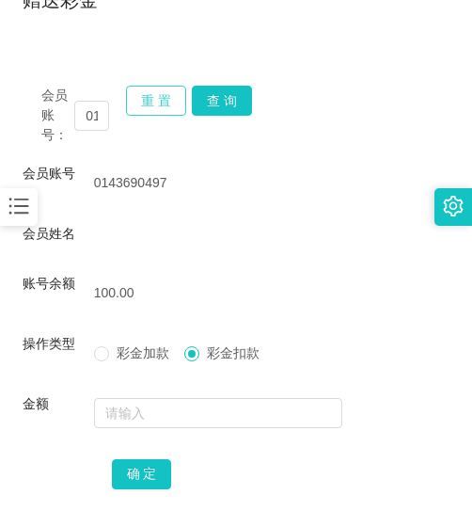
drag, startPoint x: 161, startPoint y: 108, endPoint x: 150, endPoint y: 116, distance: 12.8
click at [161, 108] on button "重 置" at bounding box center [156, 101] width 60 height 30
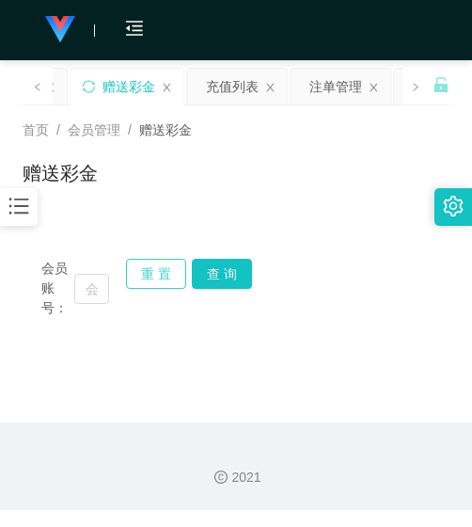
scroll to position [0, 0]
drag, startPoint x: 94, startPoint y: 288, endPoint x: 168, endPoint y: 284, distance: 74.4
click at [95, 288] on input "text" at bounding box center [91, 289] width 35 height 30
paste input "Alexkiibg"
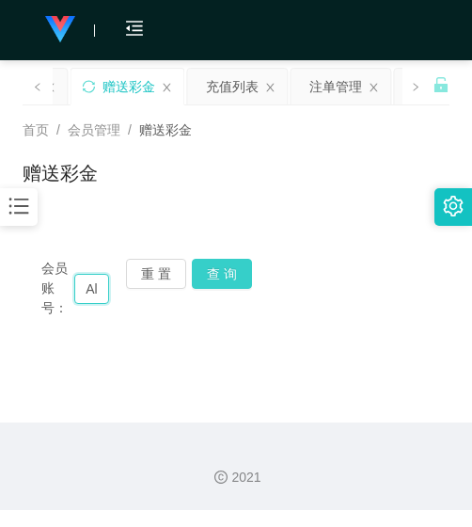
scroll to position [0, 41]
type input "Alexkiibg"
drag, startPoint x: 201, startPoint y: 282, endPoint x: 195, endPoint y: 266, distance: 17.3
click at [201, 280] on button "查 询" at bounding box center [222, 274] width 60 height 30
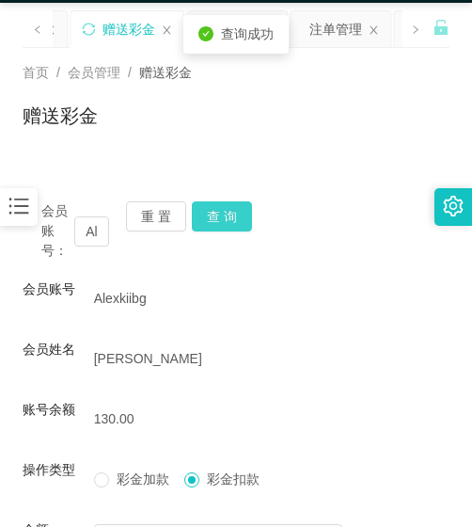
scroll to position [277, 0]
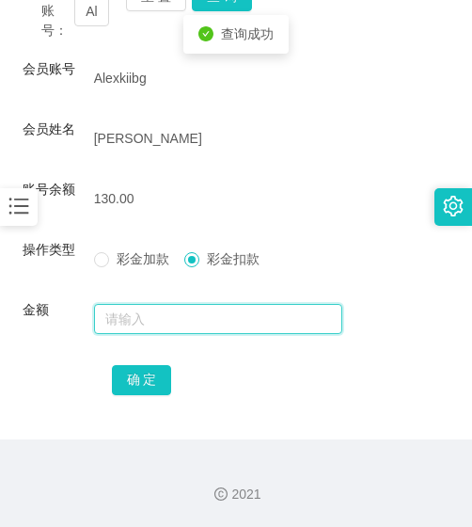
click at [143, 319] on input "text" at bounding box center [218, 319] width 249 height 30
type input "130"
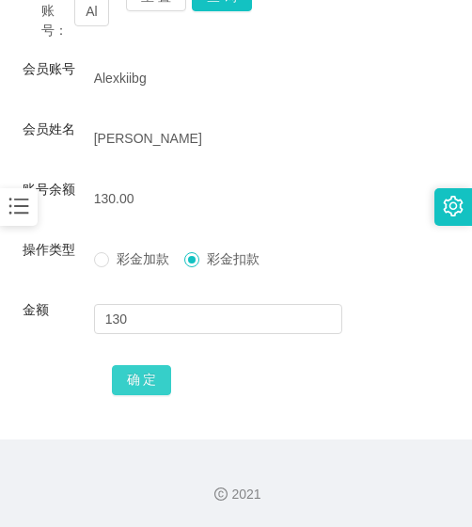
drag, startPoint x: 131, startPoint y: 395, endPoint x: 132, endPoint y: 379, distance: 16.0
click at [132, 391] on div "确 定" at bounding box center [236, 379] width 249 height 38
click at [131, 378] on button "确 定" at bounding box center [142, 380] width 60 height 30
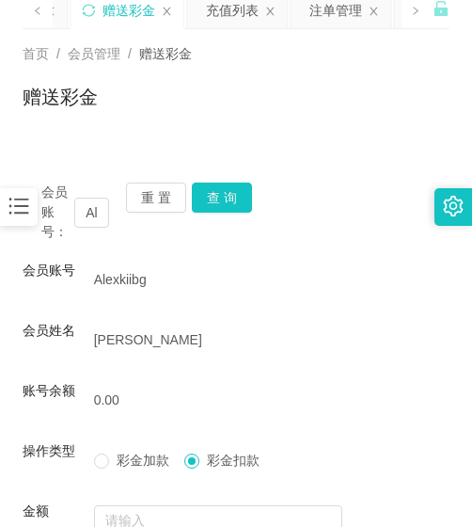
scroll to position [0, 0]
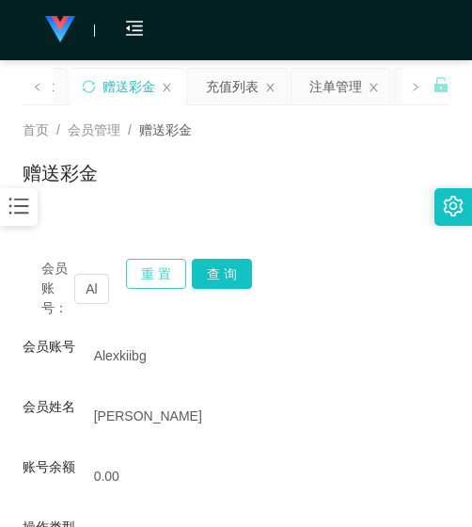
drag, startPoint x: 154, startPoint y: 272, endPoint x: 146, endPoint y: 278, distance: 10.7
click at [154, 272] on button "重 置" at bounding box center [156, 274] width 60 height 30
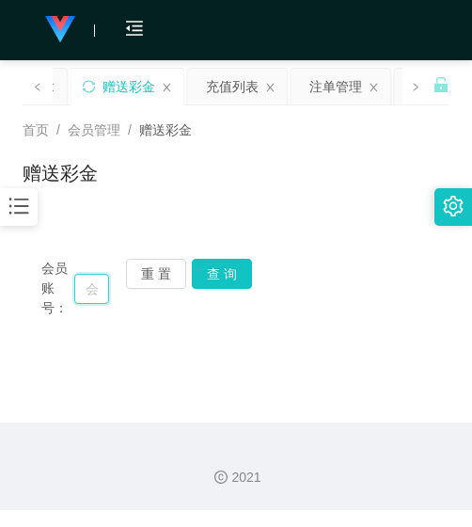
click at [93, 292] on input "text" at bounding box center [91, 289] width 35 height 30
paste input "0143690497"
type input "0143690497"
click at [227, 272] on button "查 询" at bounding box center [222, 274] width 60 height 30
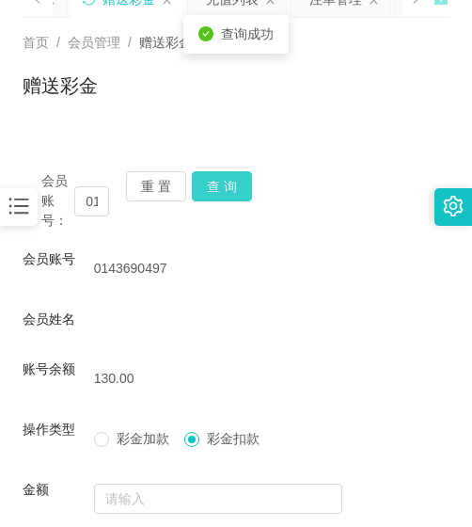
scroll to position [267, 0]
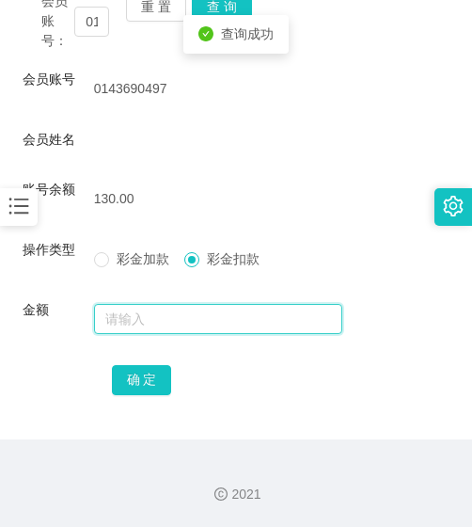
click at [188, 323] on input "text" at bounding box center [218, 319] width 249 height 30
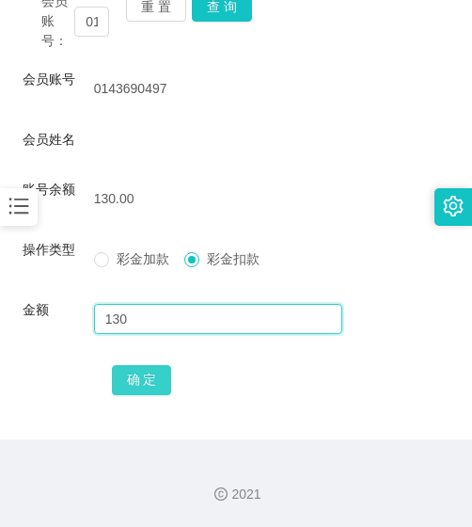
type input "130"
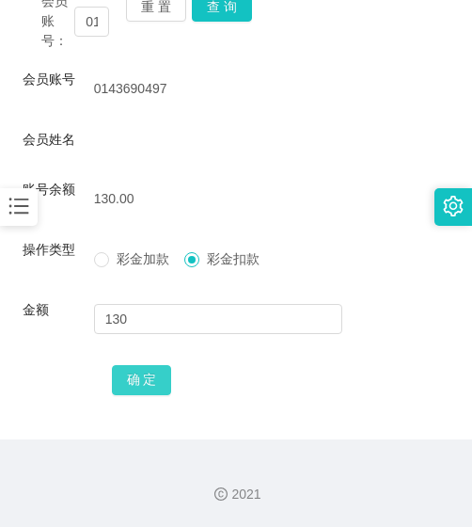
click at [151, 381] on button "确 定" at bounding box center [142, 380] width 60 height 30
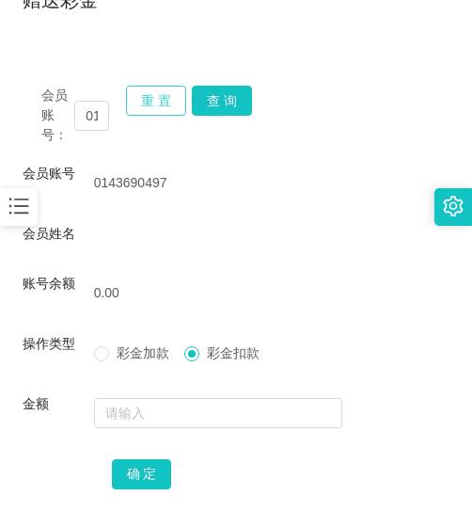
click at [149, 102] on button "重 置" at bounding box center [156, 101] width 60 height 30
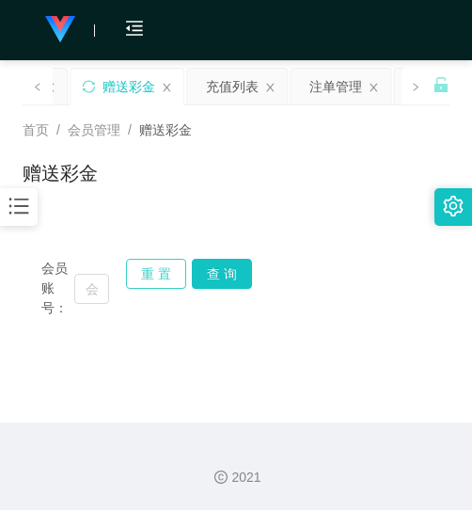
scroll to position [0, 0]
click at [96, 289] on input "text" at bounding box center [91, 289] width 35 height 30
paste input "haoboy"
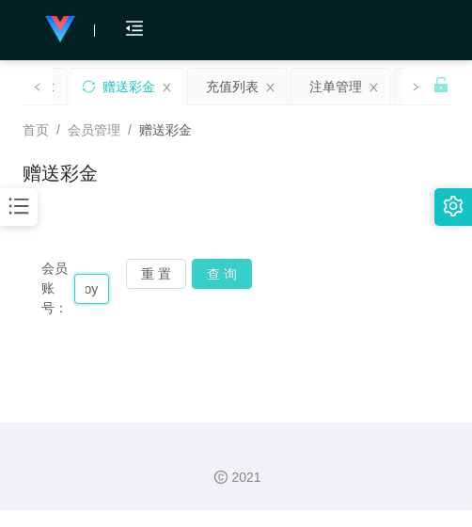
type input "haoboy"
click at [232, 278] on button "查 询" at bounding box center [222, 274] width 60 height 30
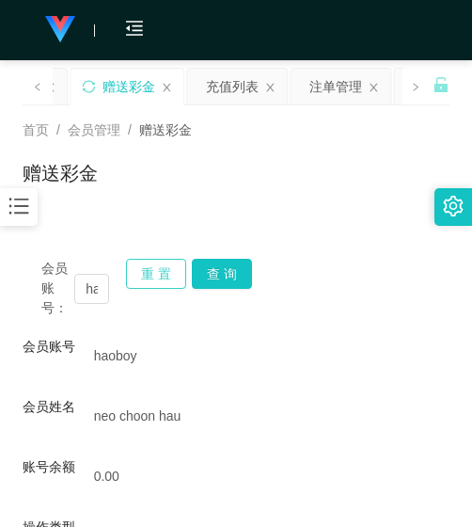
click at [164, 272] on button "重 置" at bounding box center [156, 274] width 60 height 30
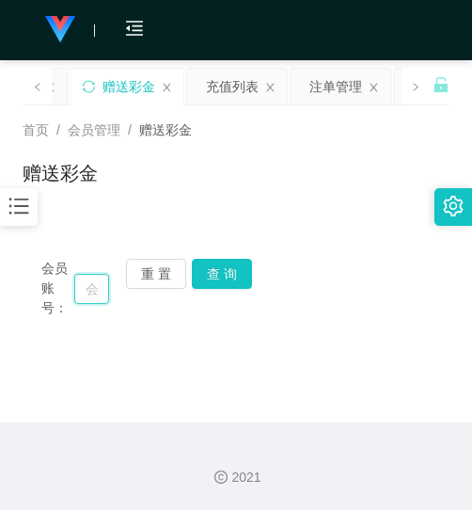
click at [102, 294] on input "text" at bounding box center [91, 289] width 35 height 30
paste input "fong19352160"
type input "fong19352160"
click at [212, 270] on button "查 询" at bounding box center [222, 274] width 60 height 30
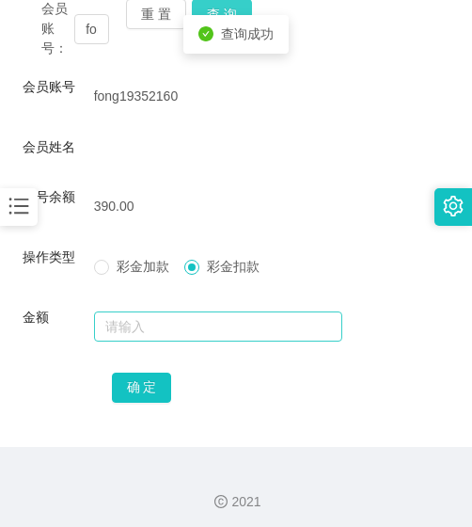
scroll to position [267, 0]
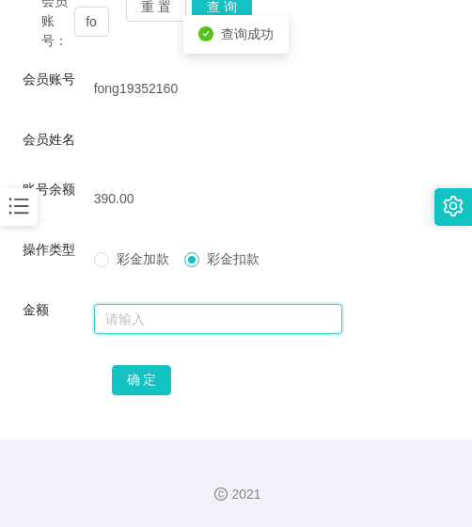
click at [189, 322] on input "text" at bounding box center [218, 319] width 249 height 30
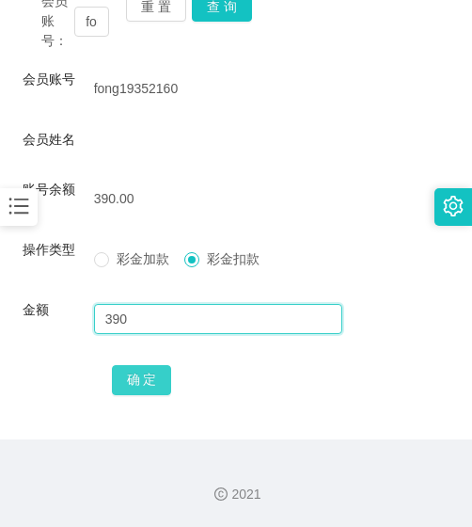
type input "390"
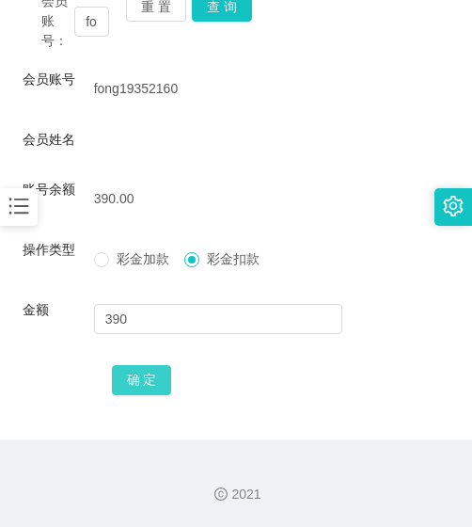
click at [143, 385] on button "确 定" at bounding box center [142, 380] width 60 height 30
click at [352, 167] on form "会员账号 fong19352160 会员姓名 账号余额 0.00 操作类型 彩金加款 彩金扣款 金额 确 定" at bounding box center [236, 234] width 427 height 328
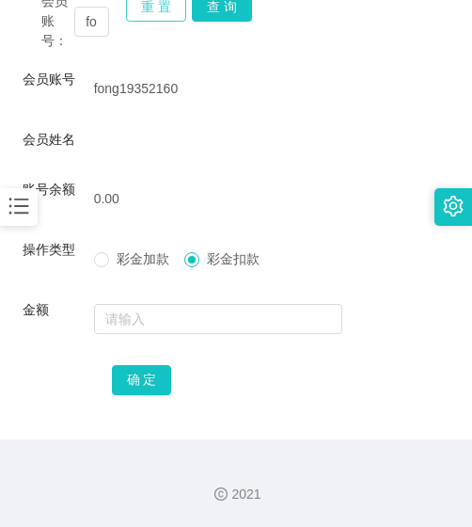
click at [151, 10] on button "重 置" at bounding box center [156, 7] width 60 height 30
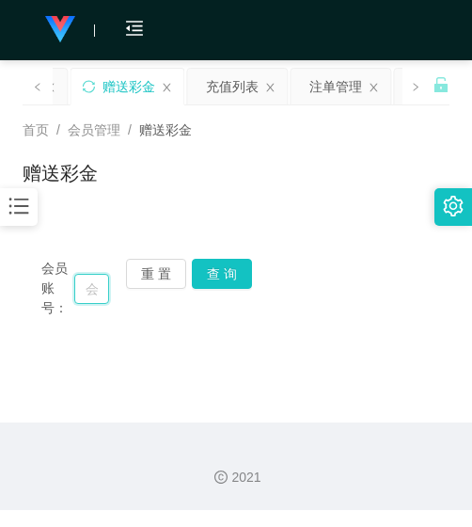
click at [95, 279] on input "text" at bounding box center [91, 289] width 35 height 30
paste input "Loveannie"
type input "Loveannie"
click at [207, 278] on button "查 询" at bounding box center [222, 274] width 60 height 30
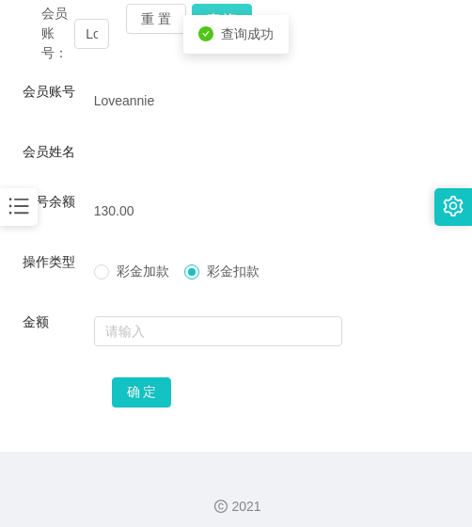
scroll to position [267, 0]
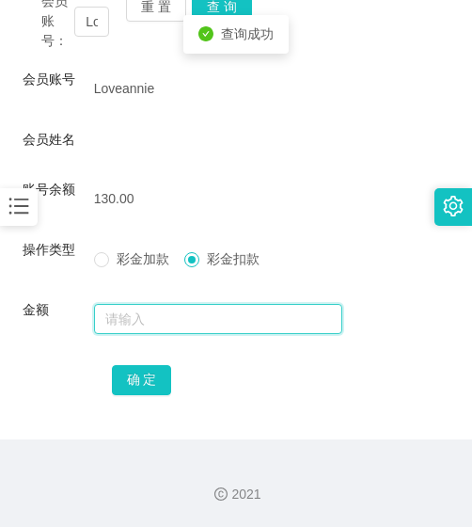
click at [180, 320] on input "text" at bounding box center [218, 319] width 249 height 30
type input "130"
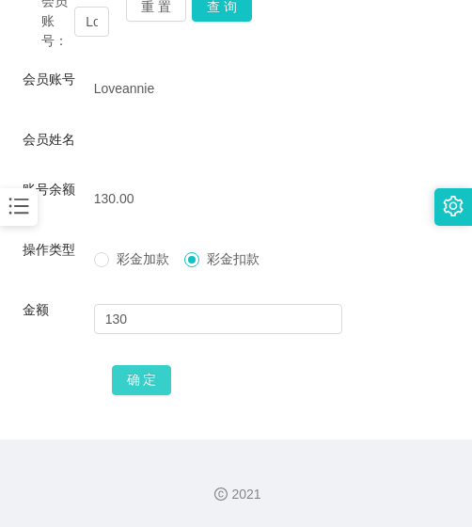
click at [162, 371] on button "确 定" at bounding box center [142, 380] width 60 height 30
